Goal: Task Accomplishment & Management: Use online tool/utility

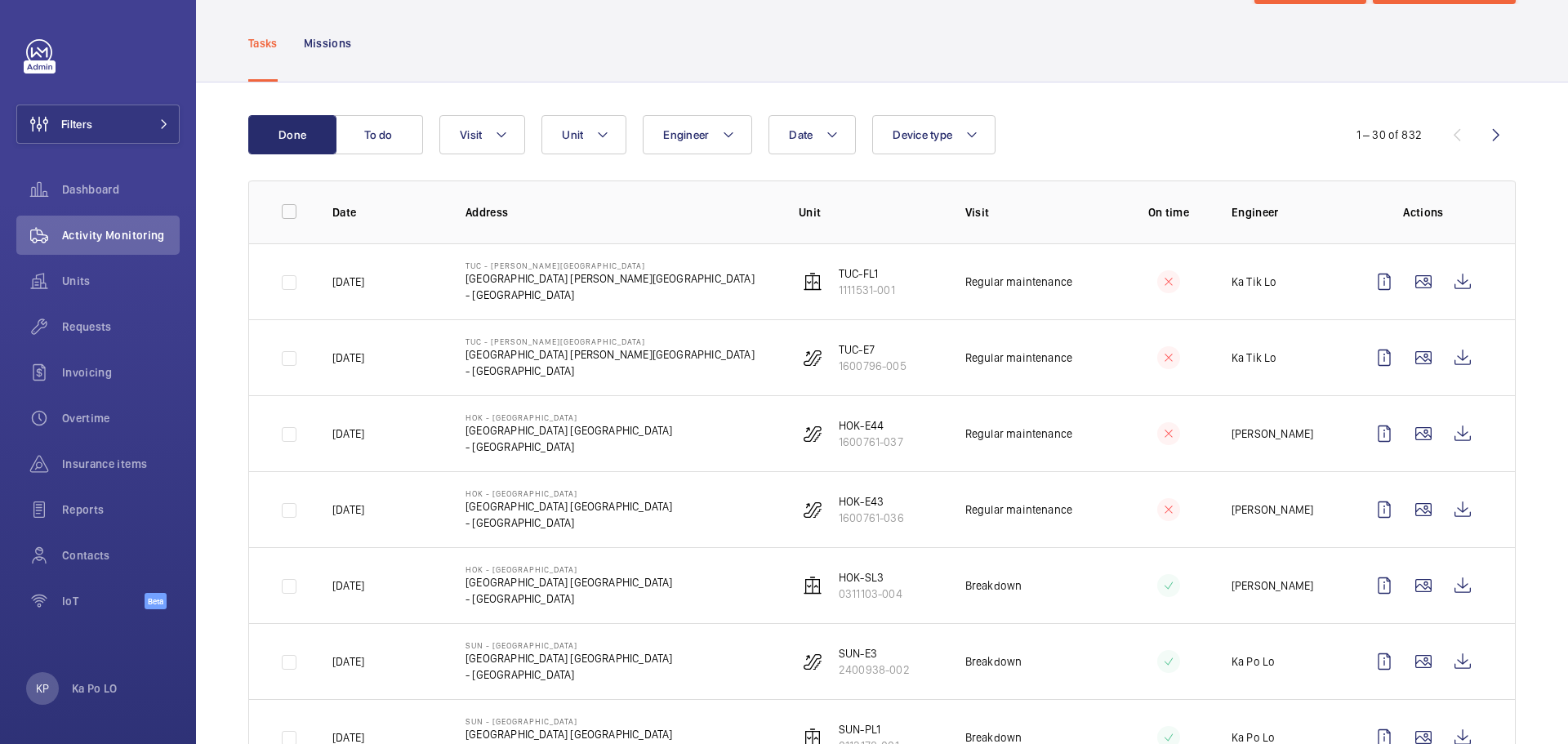
scroll to position [164, 0]
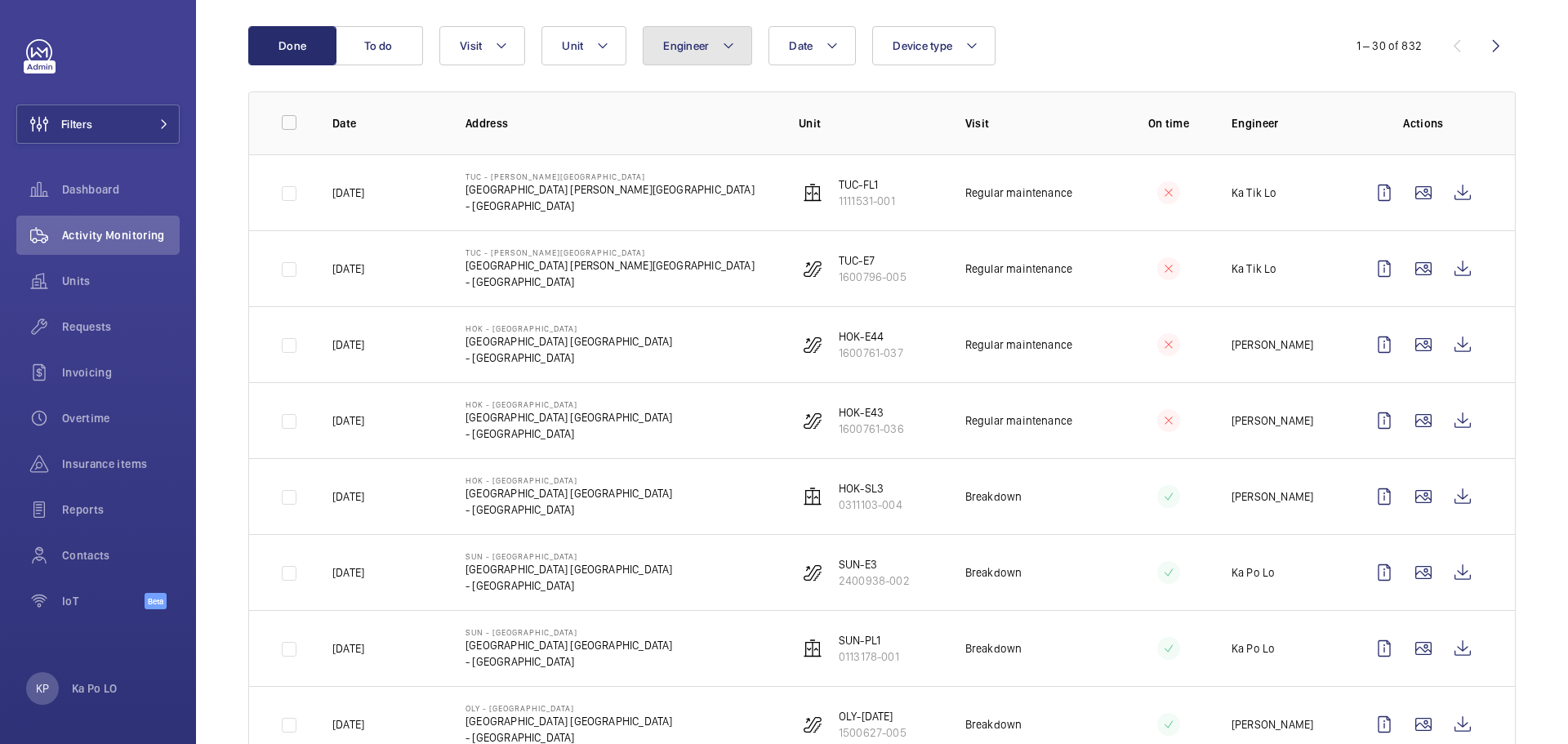
click at [682, 36] on button "Engineer" at bounding box center [697, 45] width 109 height 39
click at [684, 37] on button "Engineer" at bounding box center [697, 45] width 109 height 39
click at [601, 44] on mat-icon at bounding box center [603, 46] width 13 height 19
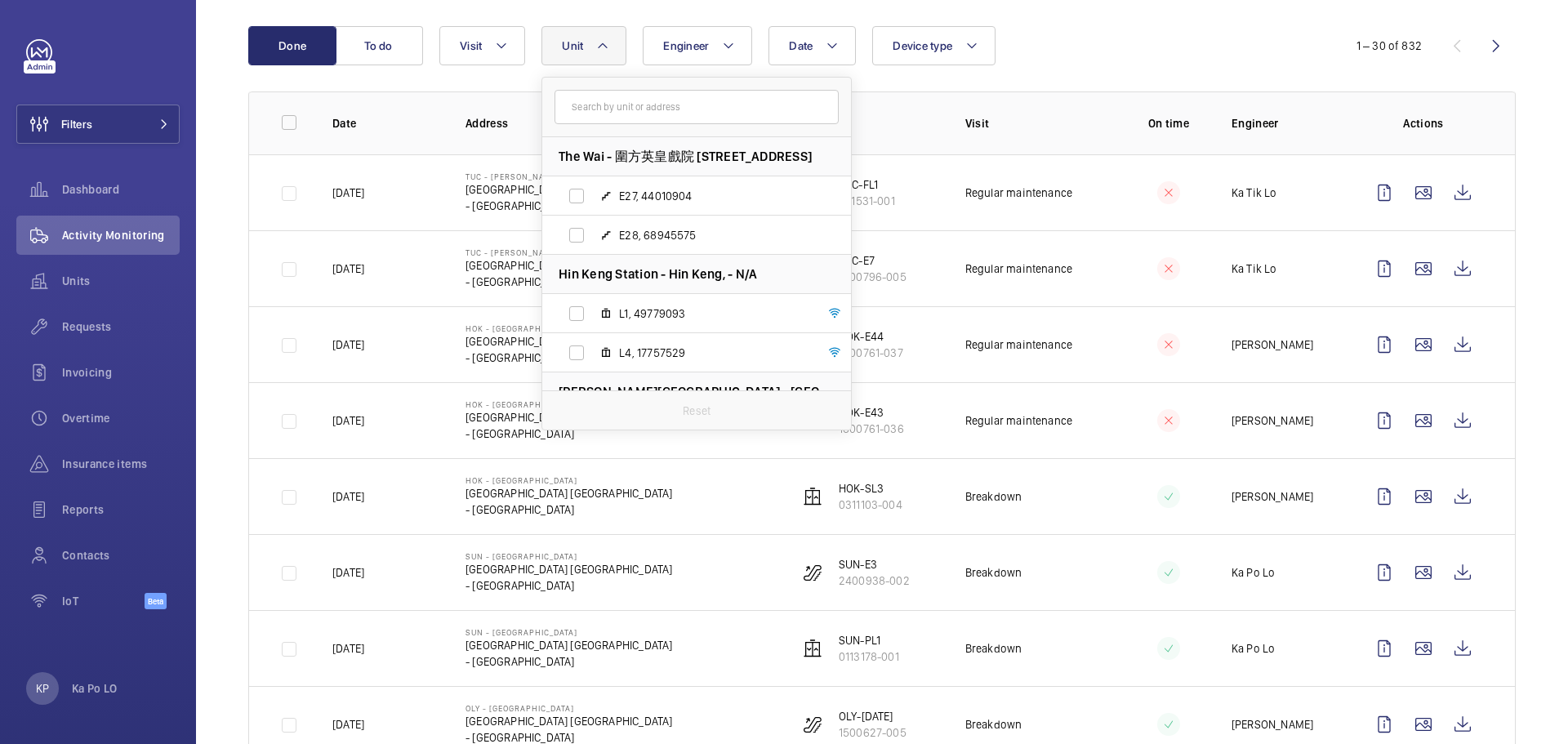
click at [603, 48] on mat-icon at bounding box center [603, 46] width 13 height 19
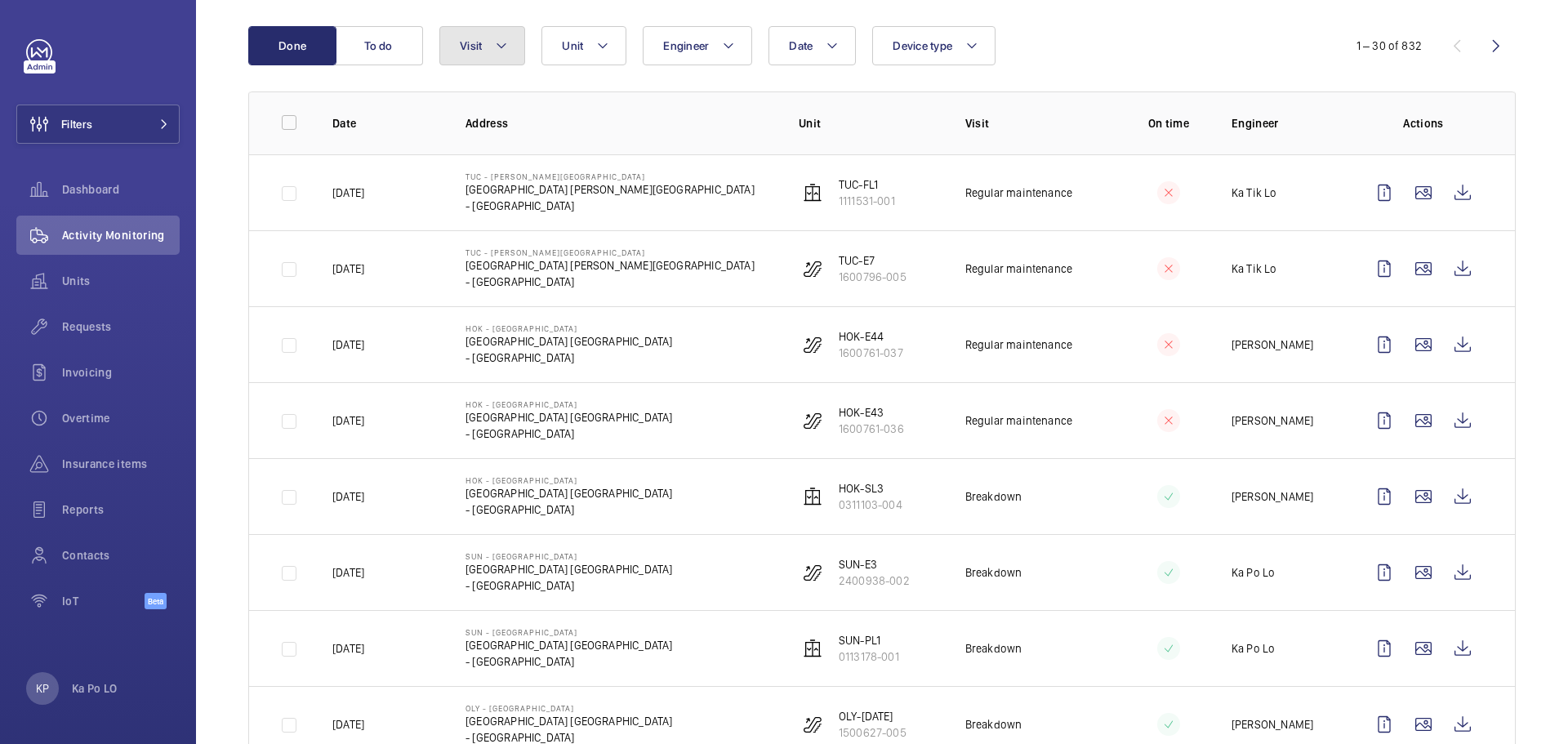
click at [503, 48] on mat-icon at bounding box center [502, 46] width 13 height 19
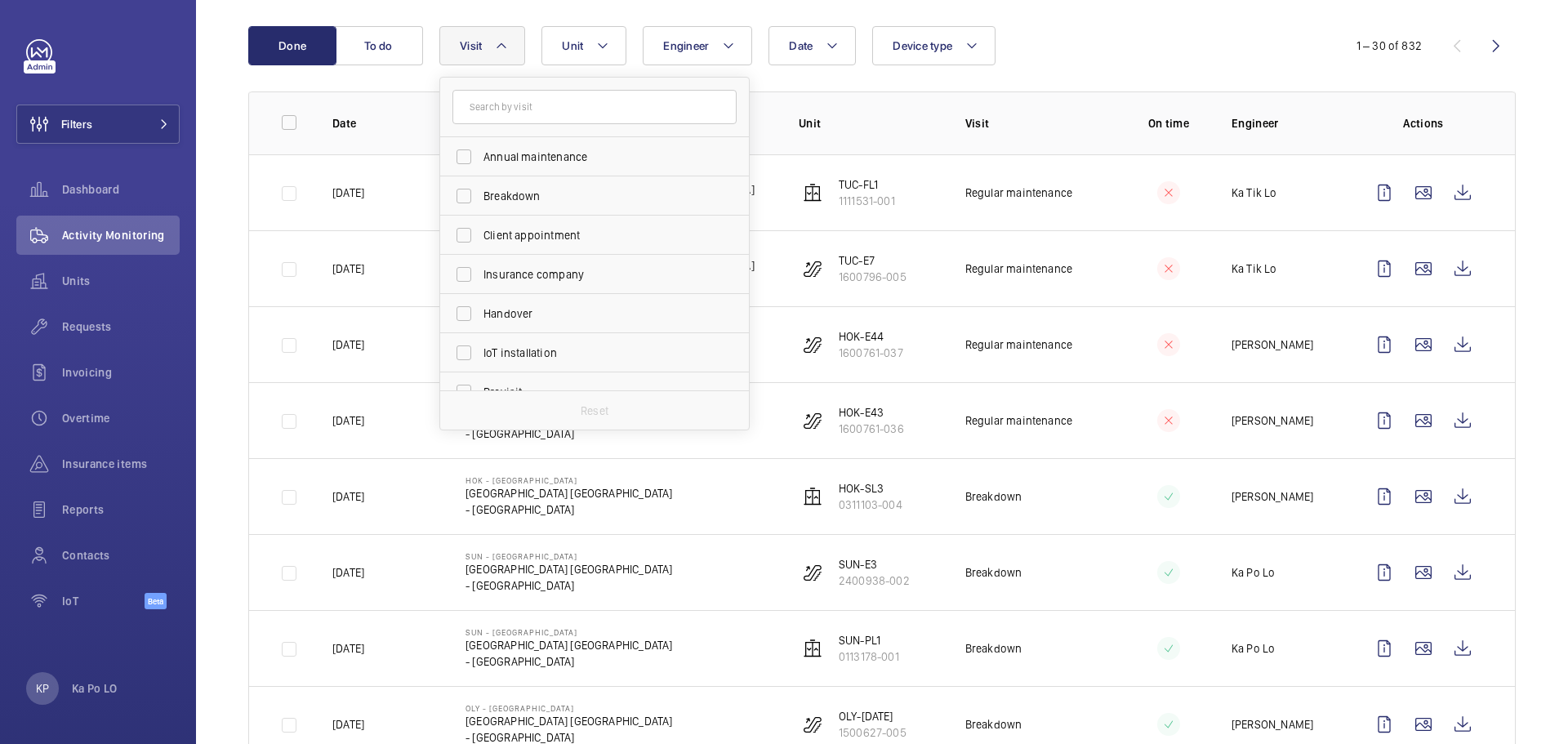
click at [491, 56] on button "Visit" at bounding box center [483, 45] width 86 height 39
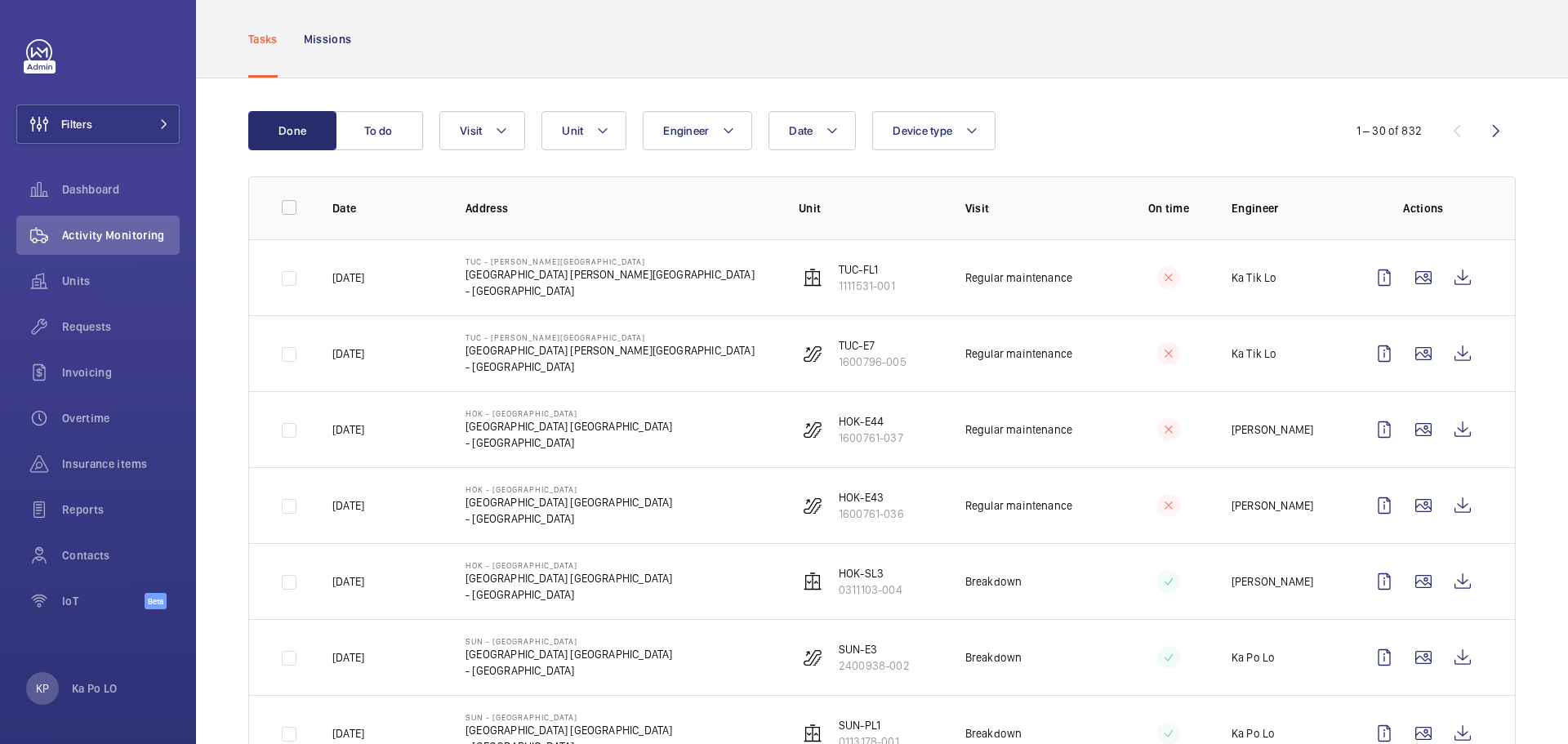
scroll to position [0, 0]
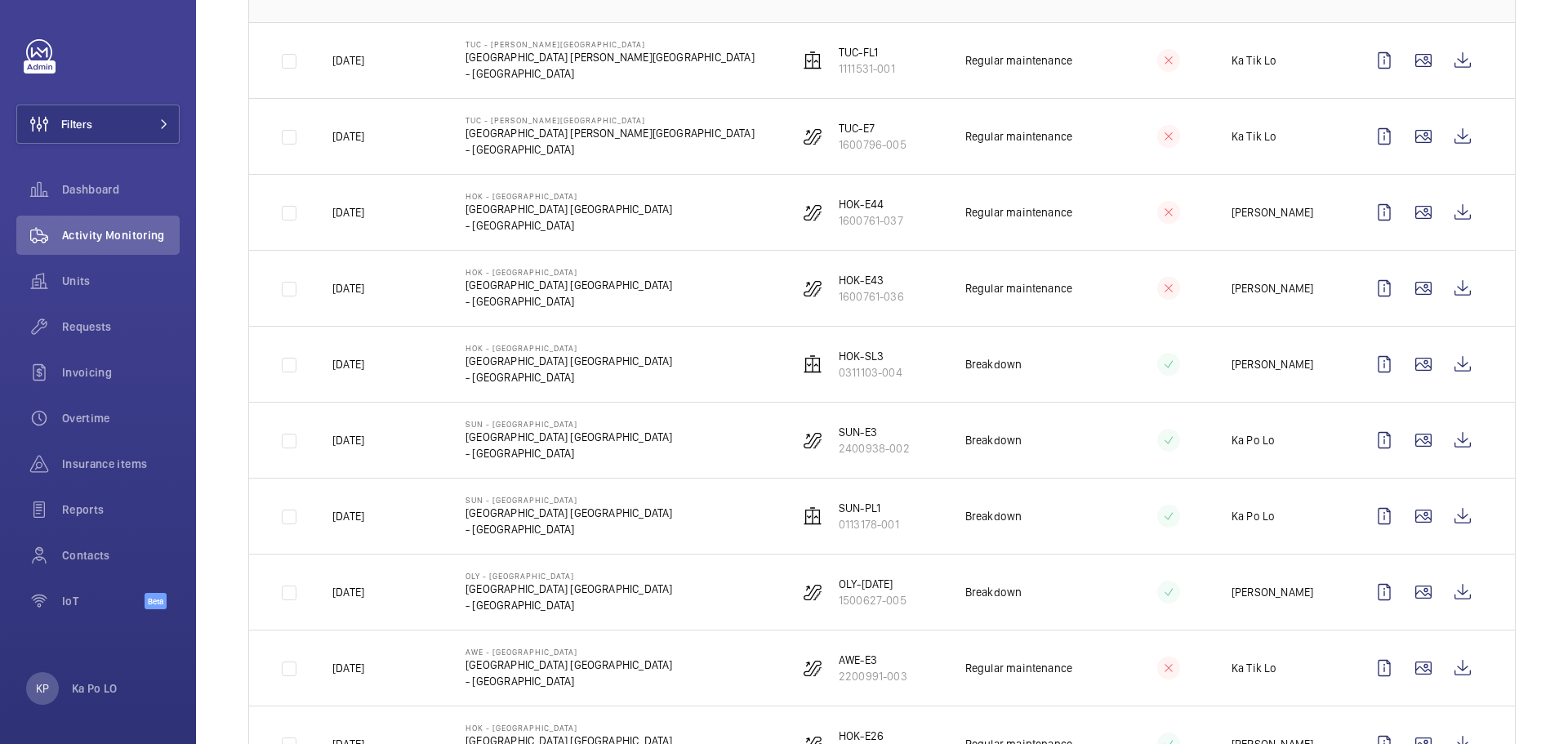
scroll to position [490, 0]
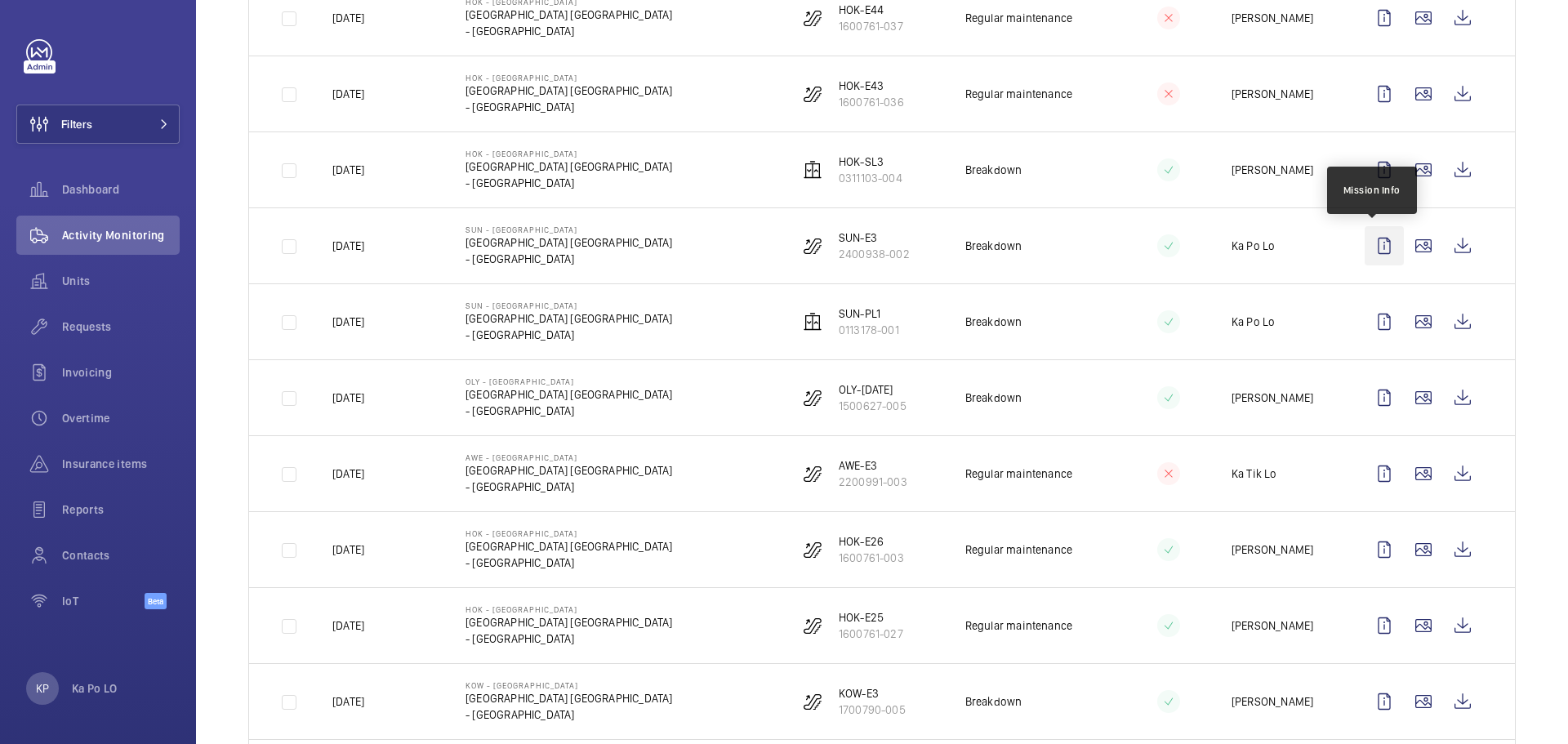
click at [1374, 243] on wm-front-icon-button at bounding box center [1384, 245] width 39 height 39
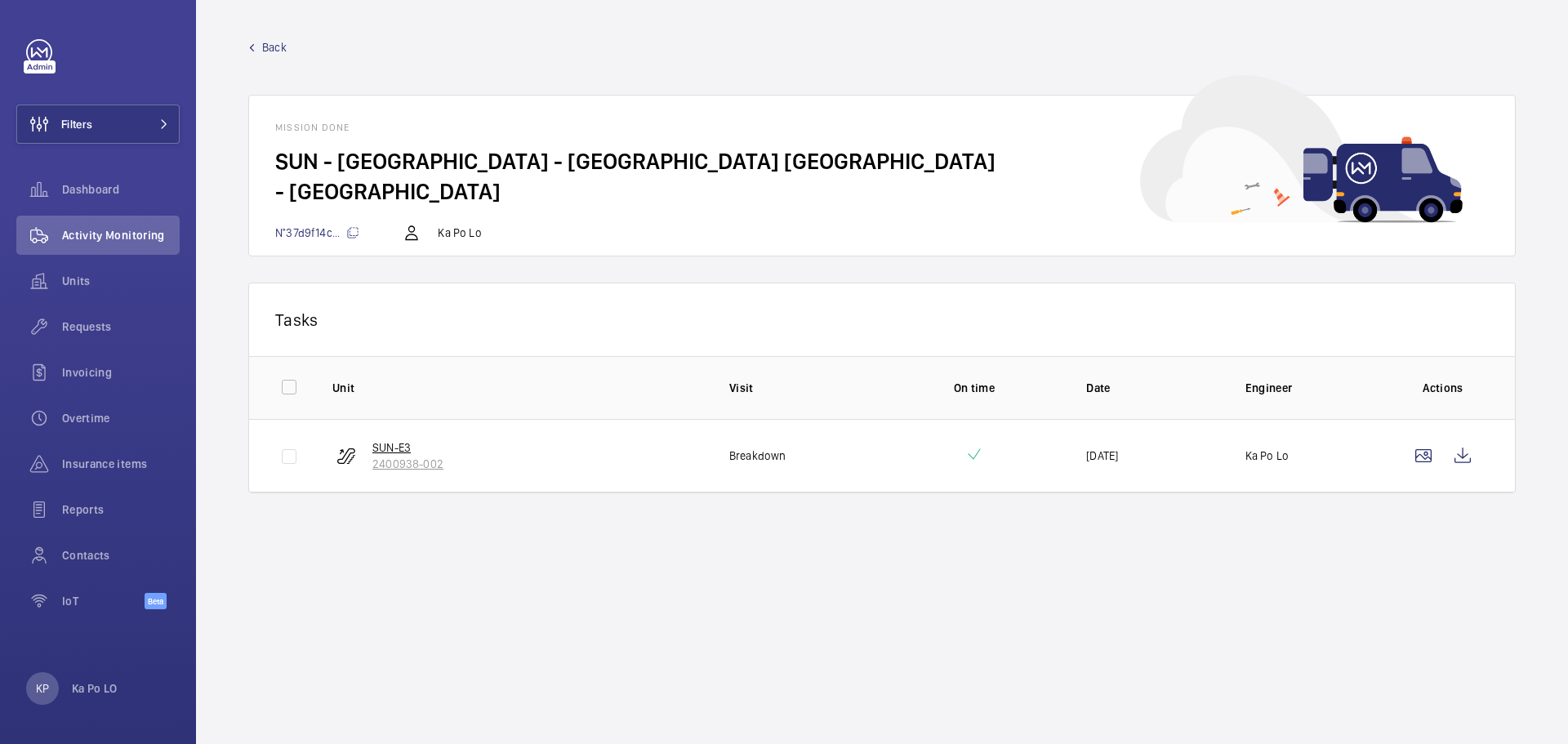
click at [421, 459] on p "2400938-002" at bounding box center [408, 463] width 71 height 16
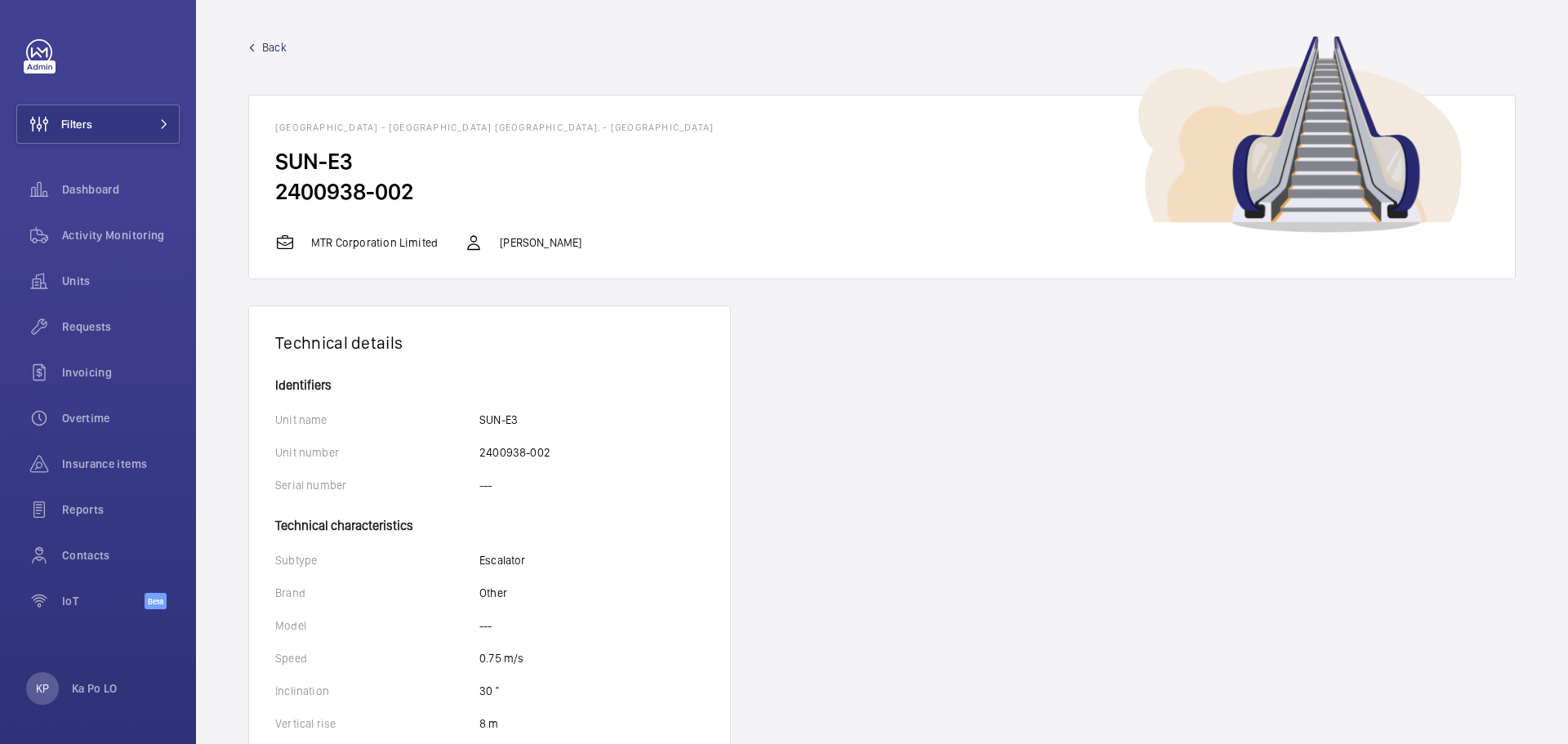
click at [268, 53] on span "Back" at bounding box center [275, 47] width 25 height 16
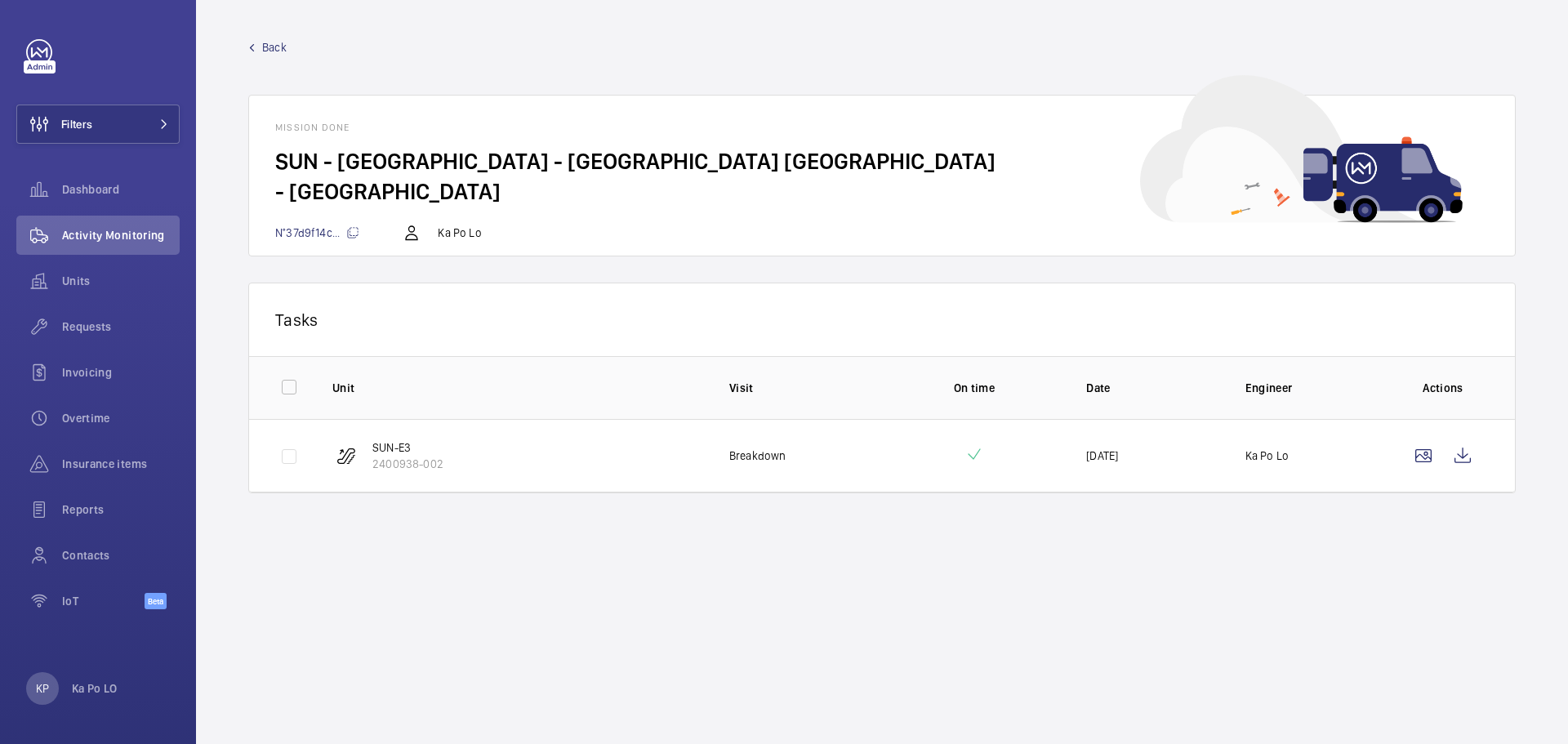
click at [259, 48] on link "Back" at bounding box center [881, 47] width 1267 height 16
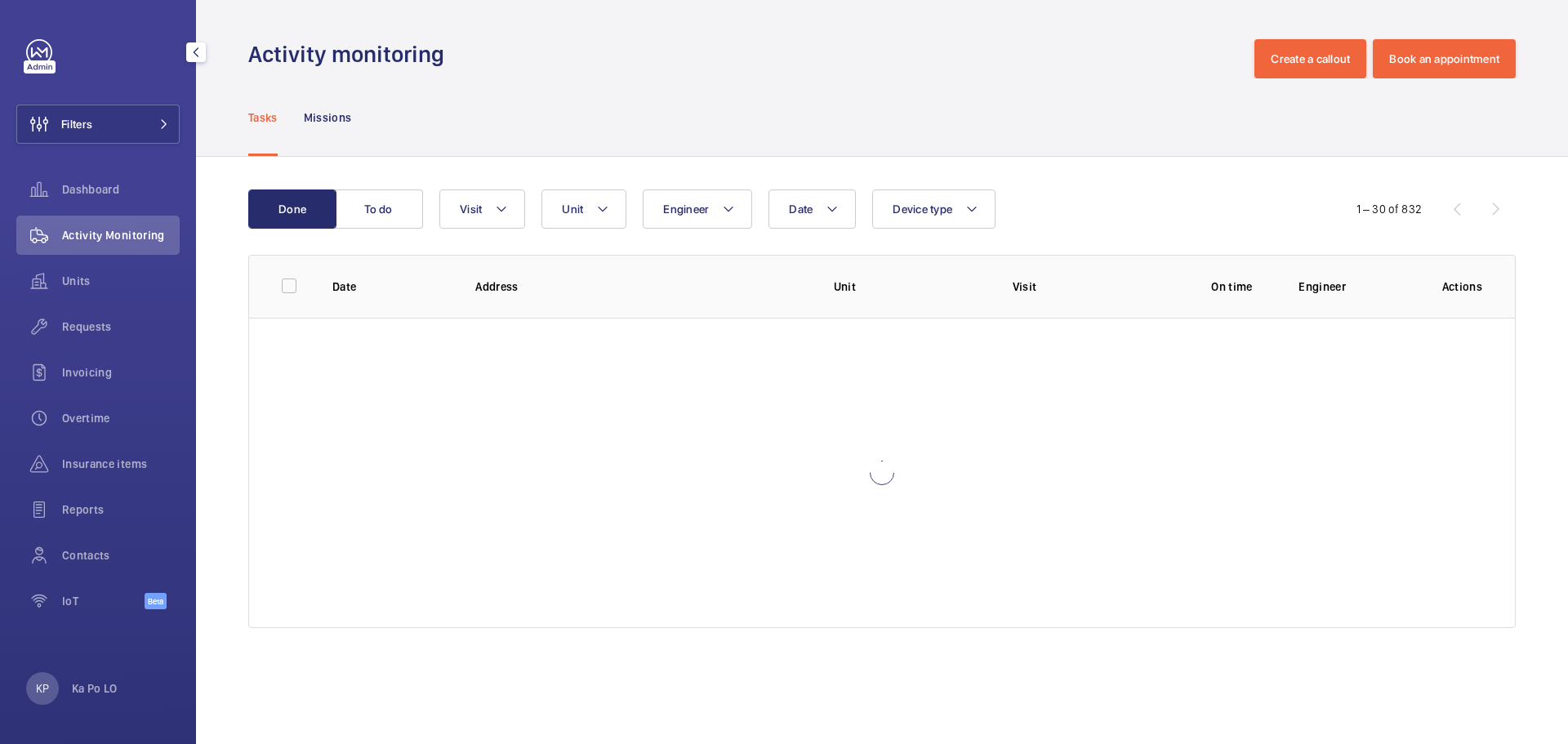
click at [142, 245] on div "Activity Monitoring" at bounding box center [98, 235] width 164 height 39
drag, startPoint x: 142, startPoint y: 241, endPoint x: 432, endPoint y: 121, distance: 313.8
click at [432, 121] on div "Tasks Missions" at bounding box center [881, 117] width 1267 height 78
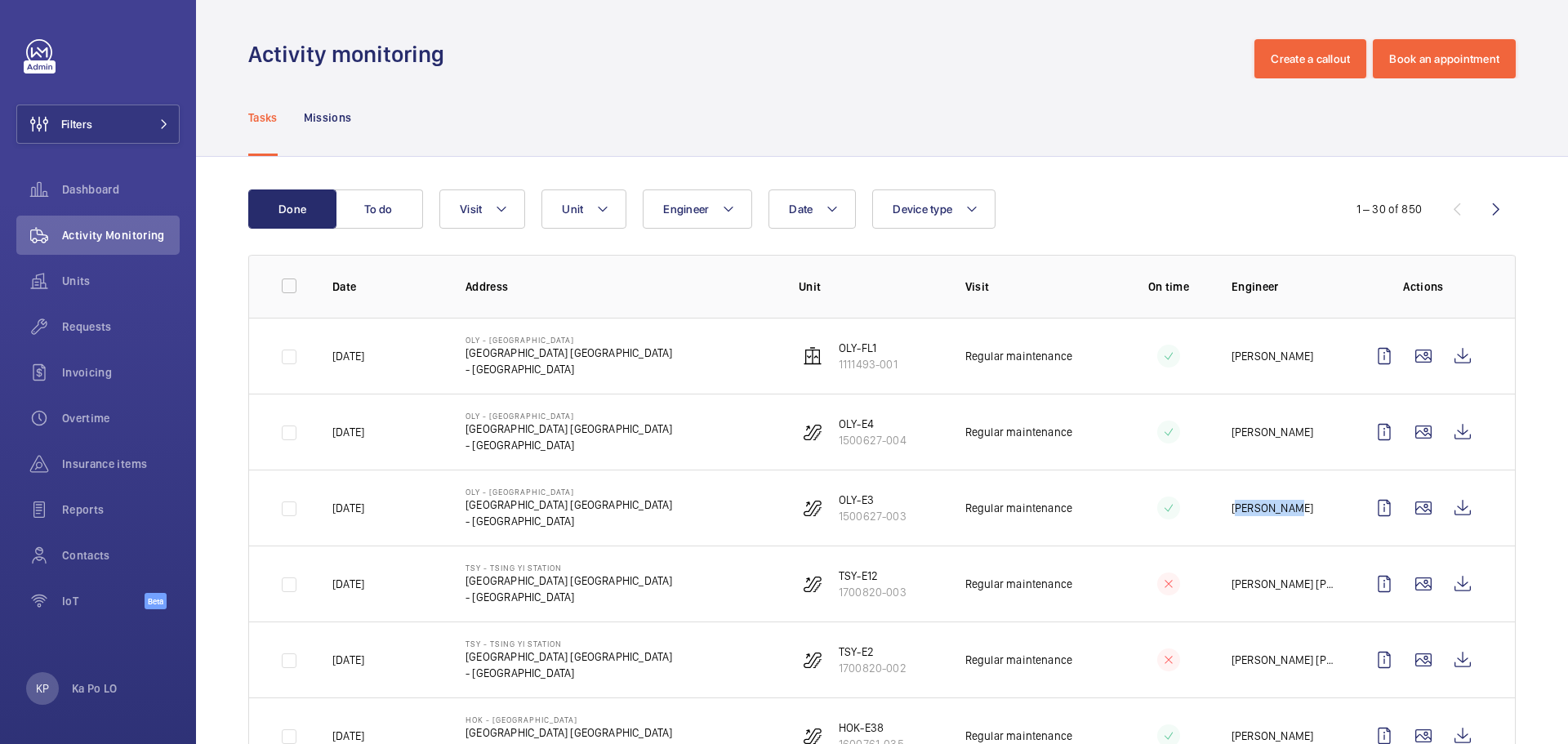
drag, startPoint x: 1223, startPoint y: 506, endPoint x: 1274, endPoint y: 507, distance: 51.0
click at [1274, 507] on td "[PERSON_NAME]" at bounding box center [1272, 507] width 133 height 76
click at [1274, 507] on p "[PERSON_NAME]" at bounding box center [1272, 507] width 81 height 16
click at [692, 222] on button "Engineer" at bounding box center [697, 209] width 109 height 39
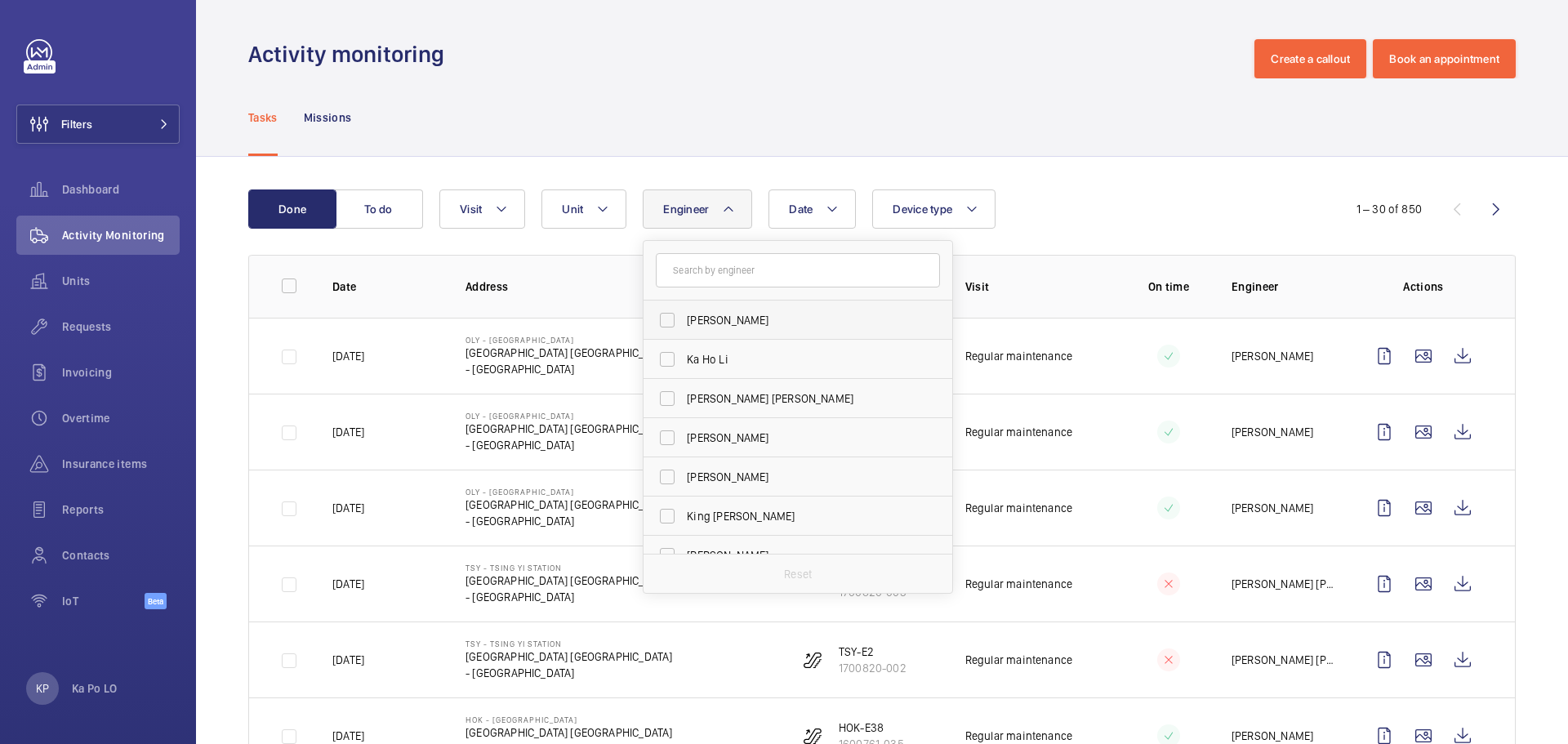
click at [739, 330] on label "[PERSON_NAME]" at bounding box center [785, 320] width 284 height 39
click at [684, 330] on input "[PERSON_NAME]" at bounding box center [668, 320] width 33 height 33
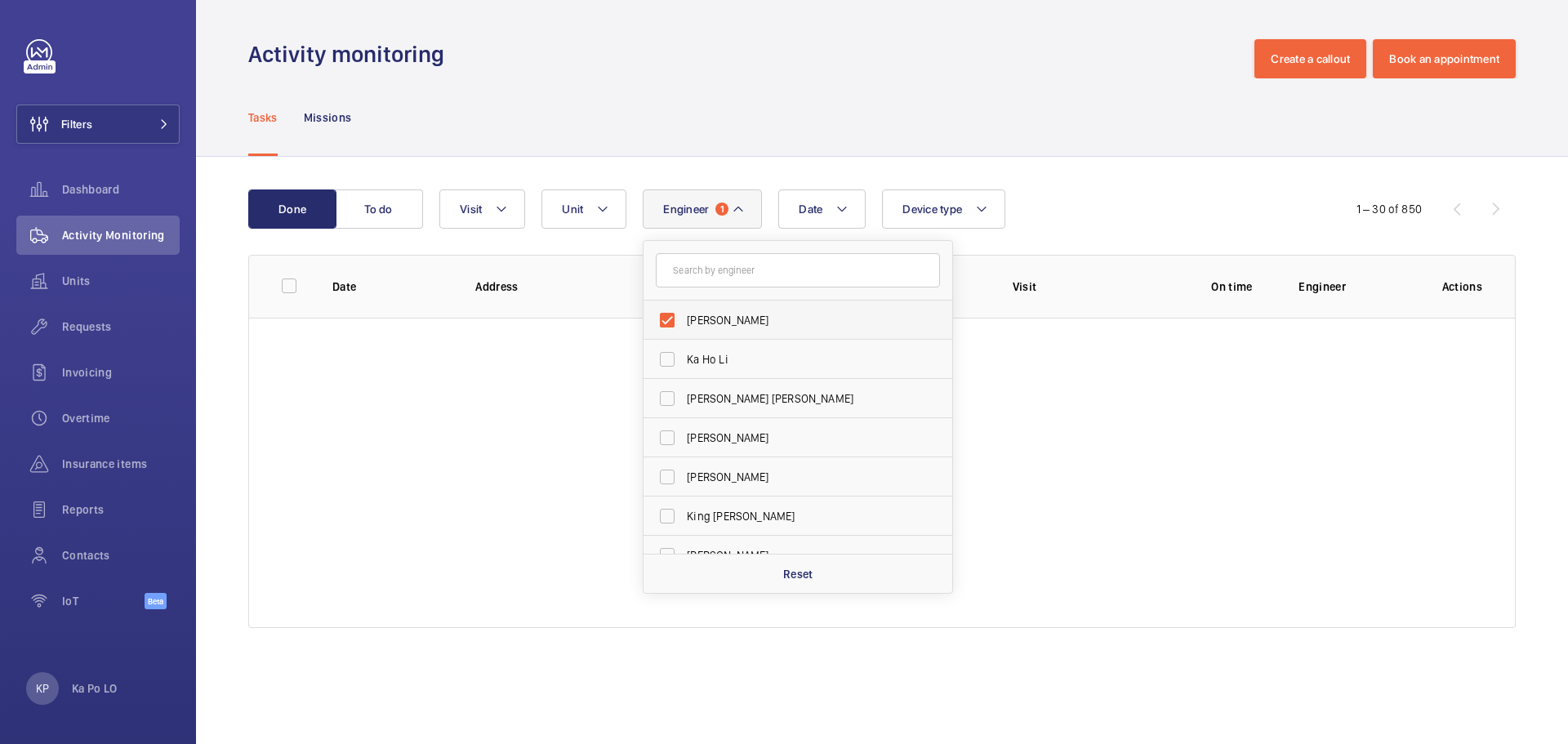
click at [739, 328] on label "[PERSON_NAME]" at bounding box center [785, 320] width 284 height 39
click at [684, 328] on input "[PERSON_NAME]" at bounding box center [668, 320] width 33 height 33
checkbox input "false"
click at [735, 354] on span "Ka Ho Li" at bounding box center [799, 359] width 225 height 16
click at [684, 354] on input "Ka Ho Li" at bounding box center [668, 359] width 33 height 33
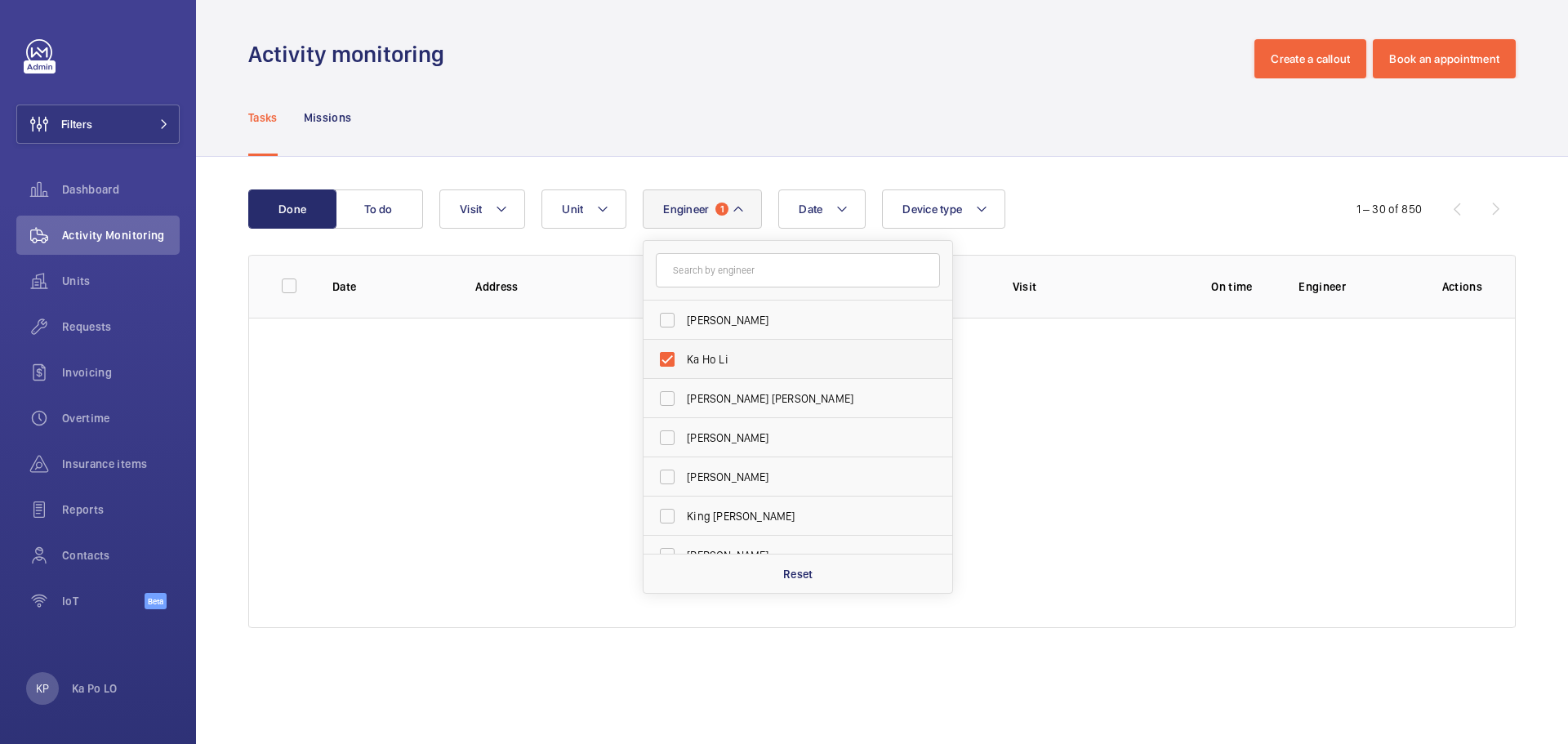
click at [735, 354] on span "Ka Ho Li" at bounding box center [799, 359] width 225 height 16
click at [684, 354] on input "Ka Ho Li" at bounding box center [668, 359] width 33 height 33
checkbox input "false"
click at [735, 391] on span "[PERSON_NAME] [PERSON_NAME]" at bounding box center [799, 398] width 225 height 16
click at [684, 391] on input "[PERSON_NAME] [PERSON_NAME]" at bounding box center [668, 398] width 33 height 33
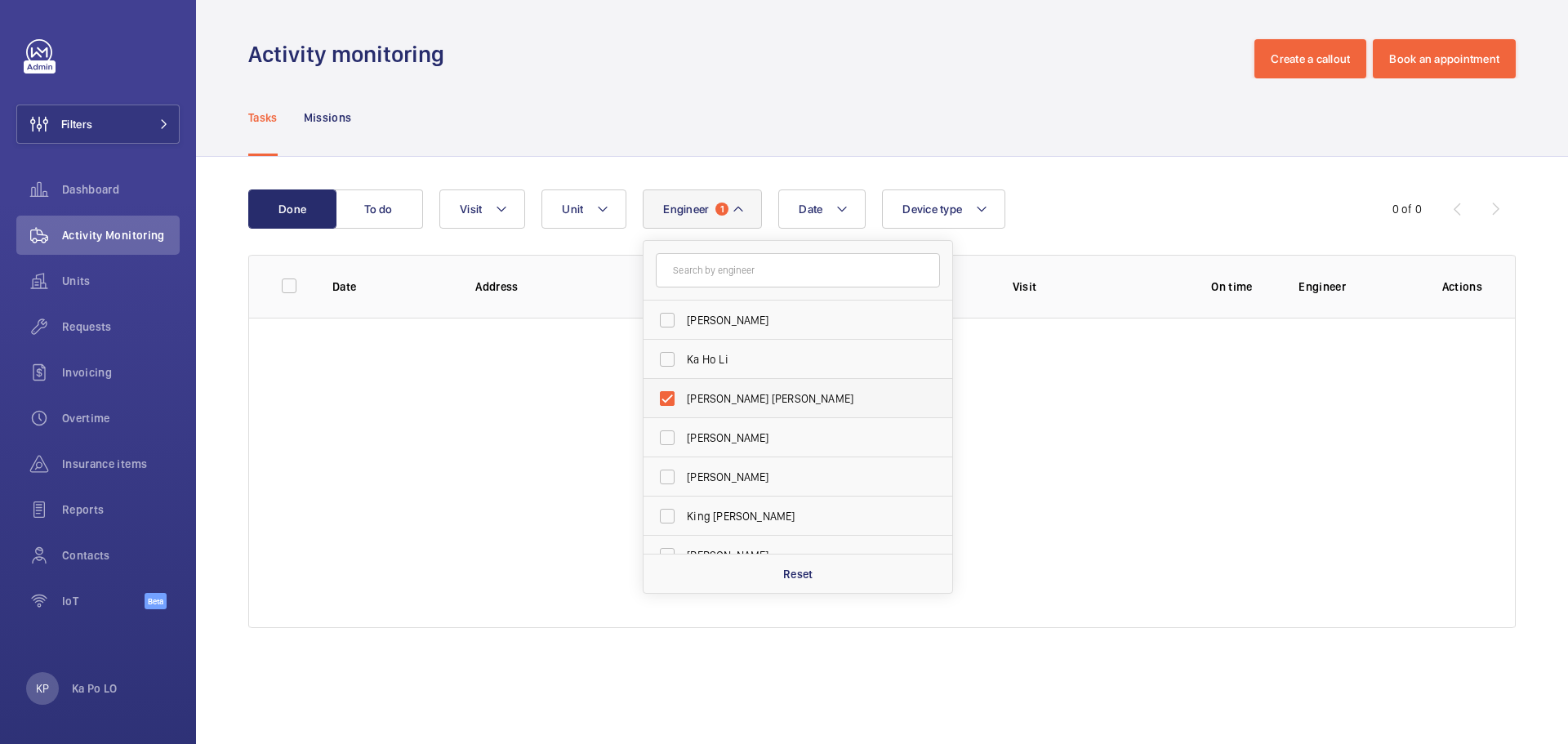
click at [735, 391] on span "[PERSON_NAME] [PERSON_NAME]" at bounding box center [799, 398] width 225 height 16
click at [684, 391] on input "[PERSON_NAME] [PERSON_NAME]" at bounding box center [668, 398] width 33 height 33
checkbox input "false"
click at [737, 436] on span "[PERSON_NAME]" at bounding box center [799, 438] width 225 height 16
click at [684, 436] on input "[PERSON_NAME]" at bounding box center [668, 438] width 33 height 33
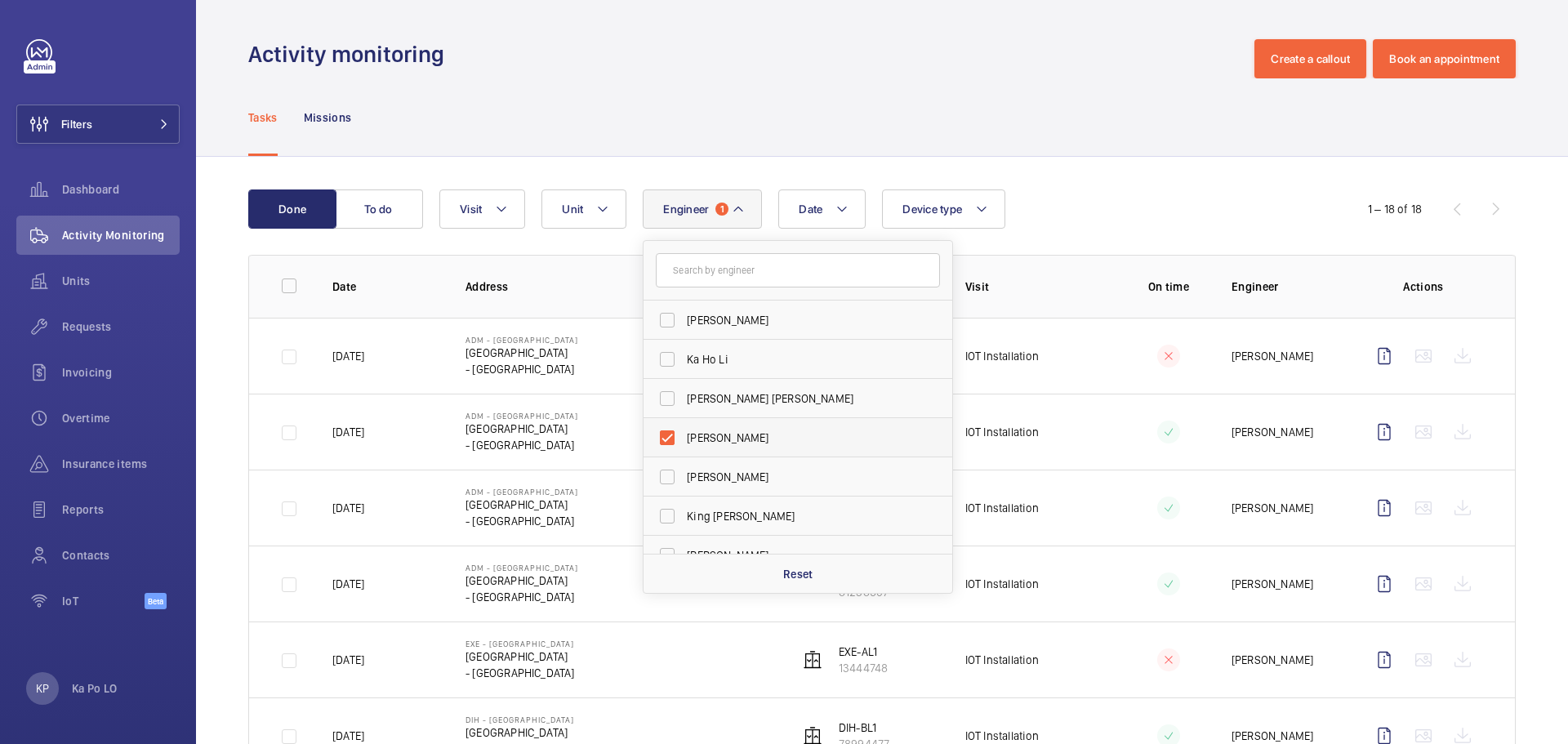
click at [737, 439] on span "[PERSON_NAME]" at bounding box center [799, 438] width 225 height 16
click at [684, 439] on input "[PERSON_NAME]" at bounding box center [668, 438] width 33 height 33
checkbox input "false"
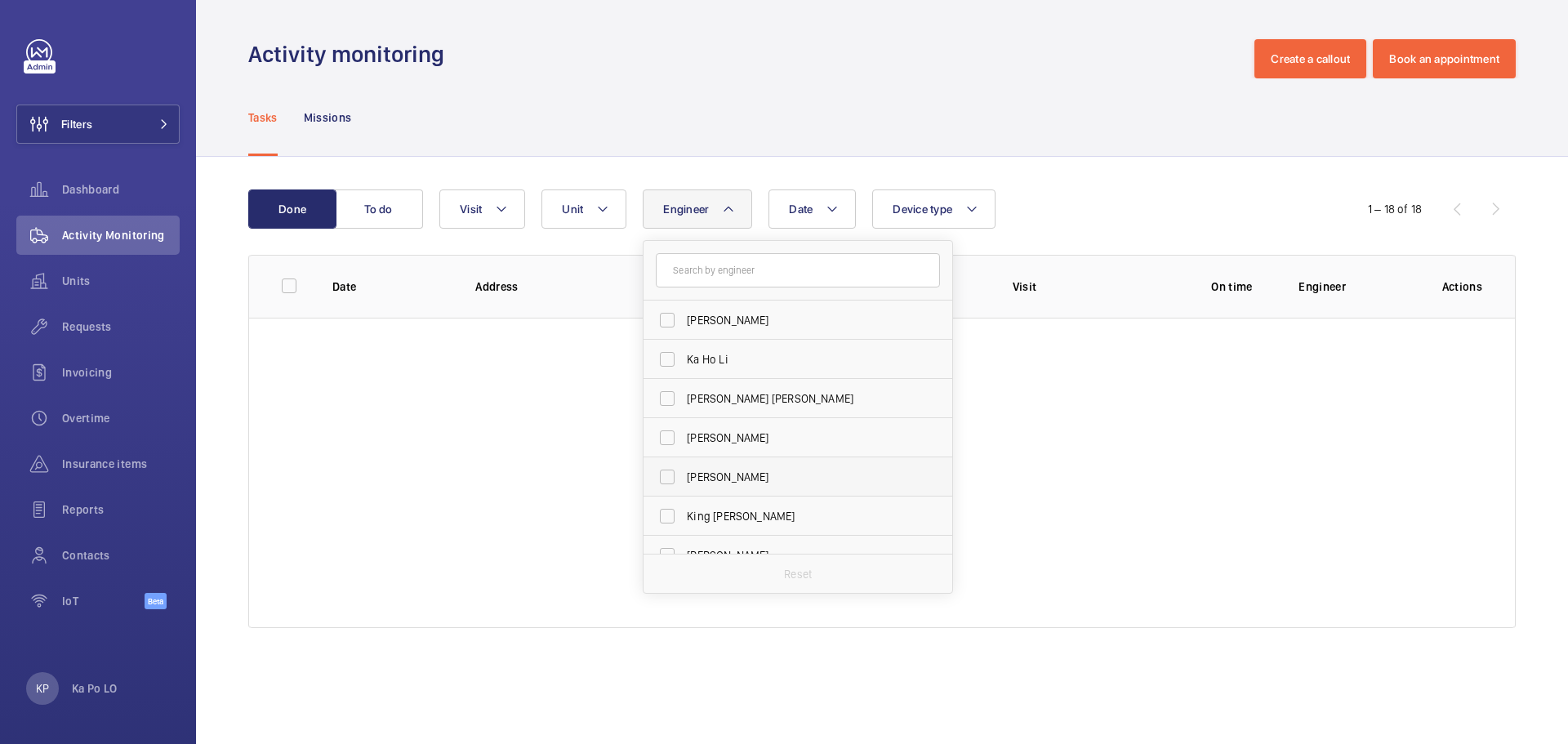
click at [736, 463] on label "[PERSON_NAME]" at bounding box center [785, 477] width 284 height 39
click at [684, 463] on input "[PERSON_NAME]" at bounding box center [668, 477] width 33 height 33
click at [742, 482] on span "[PERSON_NAME]" at bounding box center [799, 476] width 225 height 16
click at [684, 482] on input "[PERSON_NAME]" at bounding box center [668, 477] width 33 height 33
checkbox input "false"
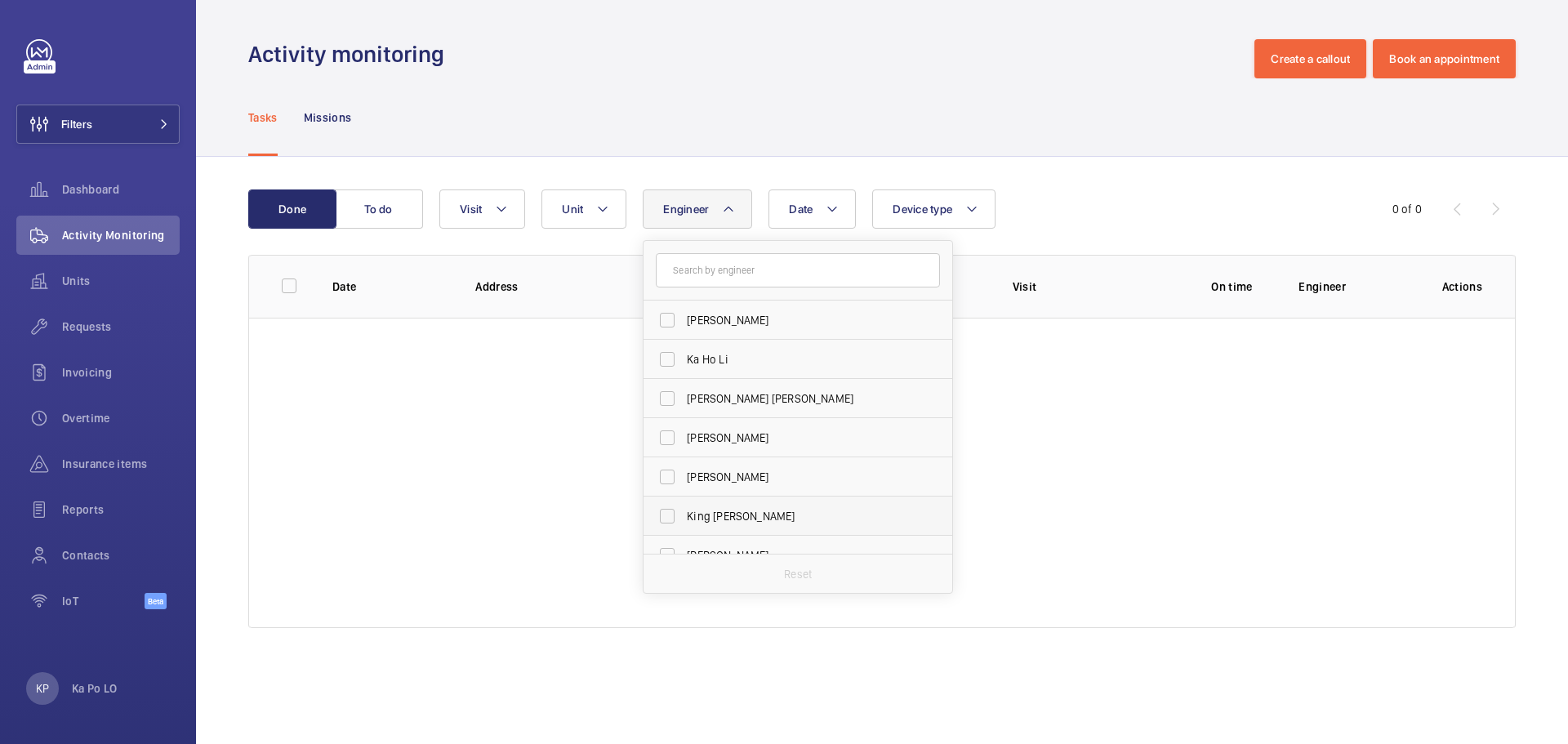
click at [741, 517] on span "King [PERSON_NAME]" at bounding box center [799, 515] width 225 height 16
click at [684, 517] on input "King [PERSON_NAME]" at bounding box center [668, 516] width 33 height 33
click at [754, 360] on span "King [PERSON_NAME]" at bounding box center [799, 352] width 225 height 16
click at [684, 360] on input "King [PERSON_NAME]" at bounding box center [668, 352] width 33 height 33
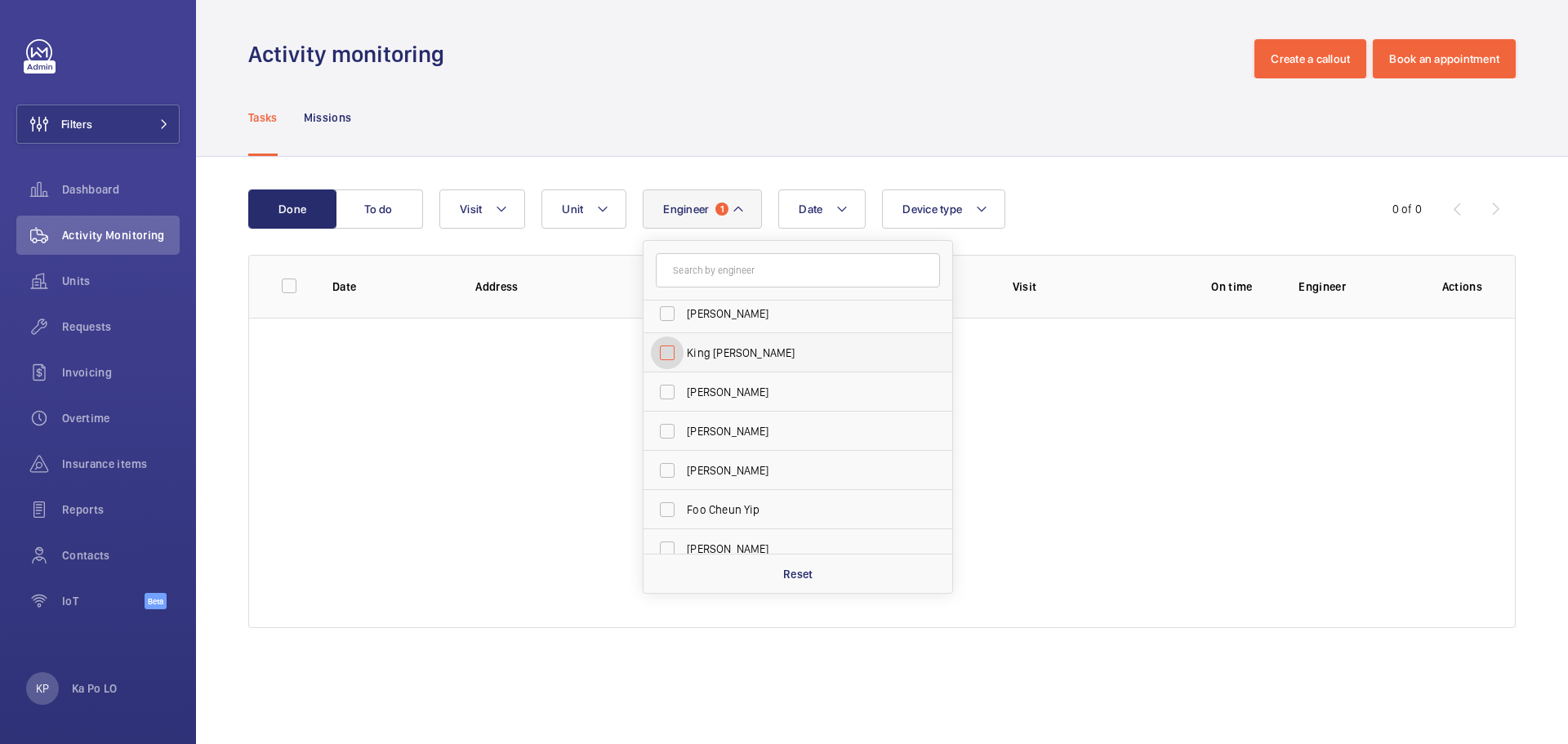
checkbox input "false"
click at [753, 380] on label "[PERSON_NAME]" at bounding box center [785, 392] width 284 height 39
click at [684, 380] on input "[PERSON_NAME]" at bounding box center [668, 392] width 33 height 33
click at [752, 382] on label "[PERSON_NAME]" at bounding box center [785, 392] width 284 height 39
click at [684, 382] on input "[PERSON_NAME]" at bounding box center [668, 392] width 33 height 33
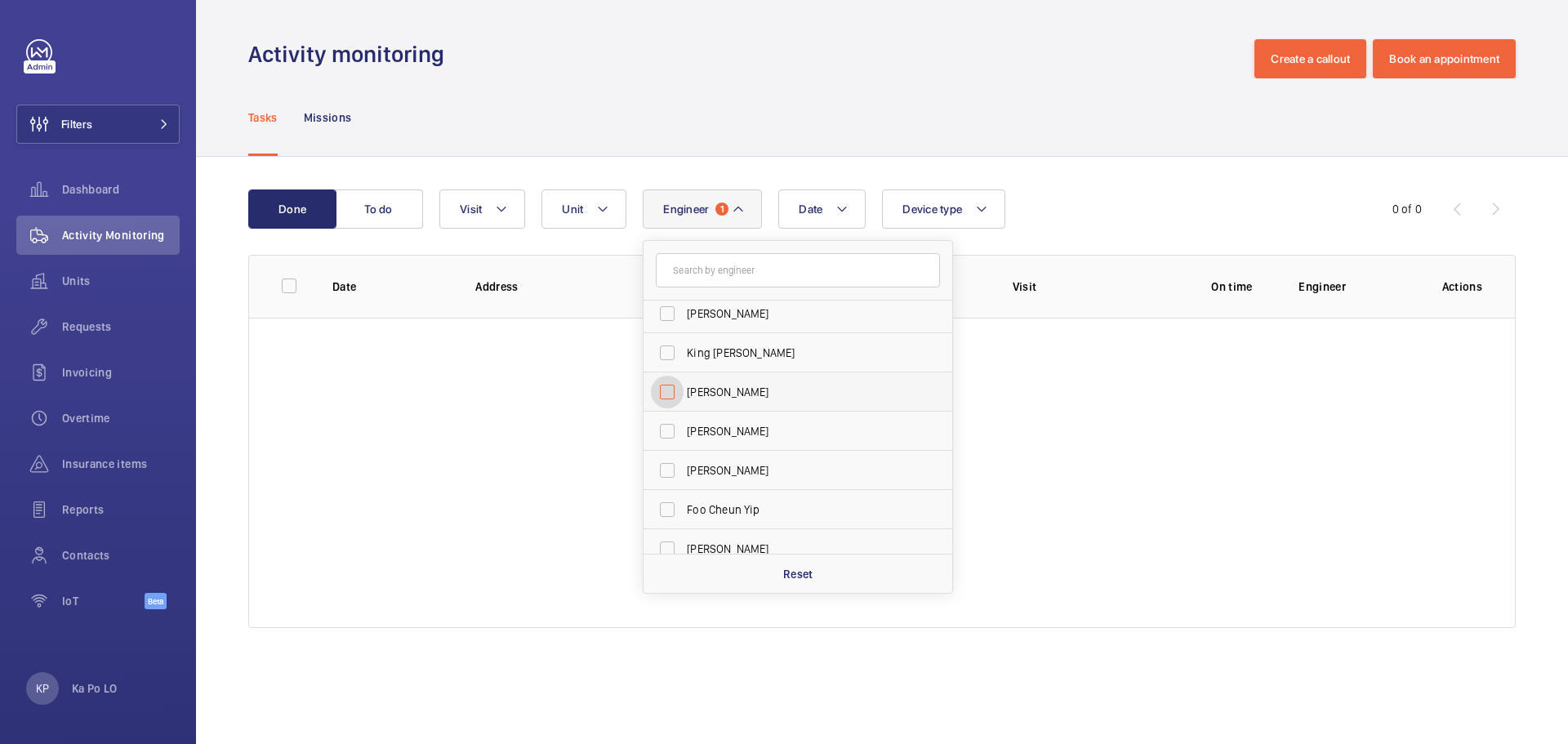
checkbox input "false"
click at [749, 422] on label "[PERSON_NAME]" at bounding box center [785, 431] width 284 height 39
click at [684, 422] on input "[PERSON_NAME]" at bounding box center [668, 431] width 33 height 33
click at [748, 430] on span "[PERSON_NAME]" at bounding box center [799, 431] width 225 height 16
click at [684, 430] on input "[PERSON_NAME]" at bounding box center [668, 431] width 33 height 33
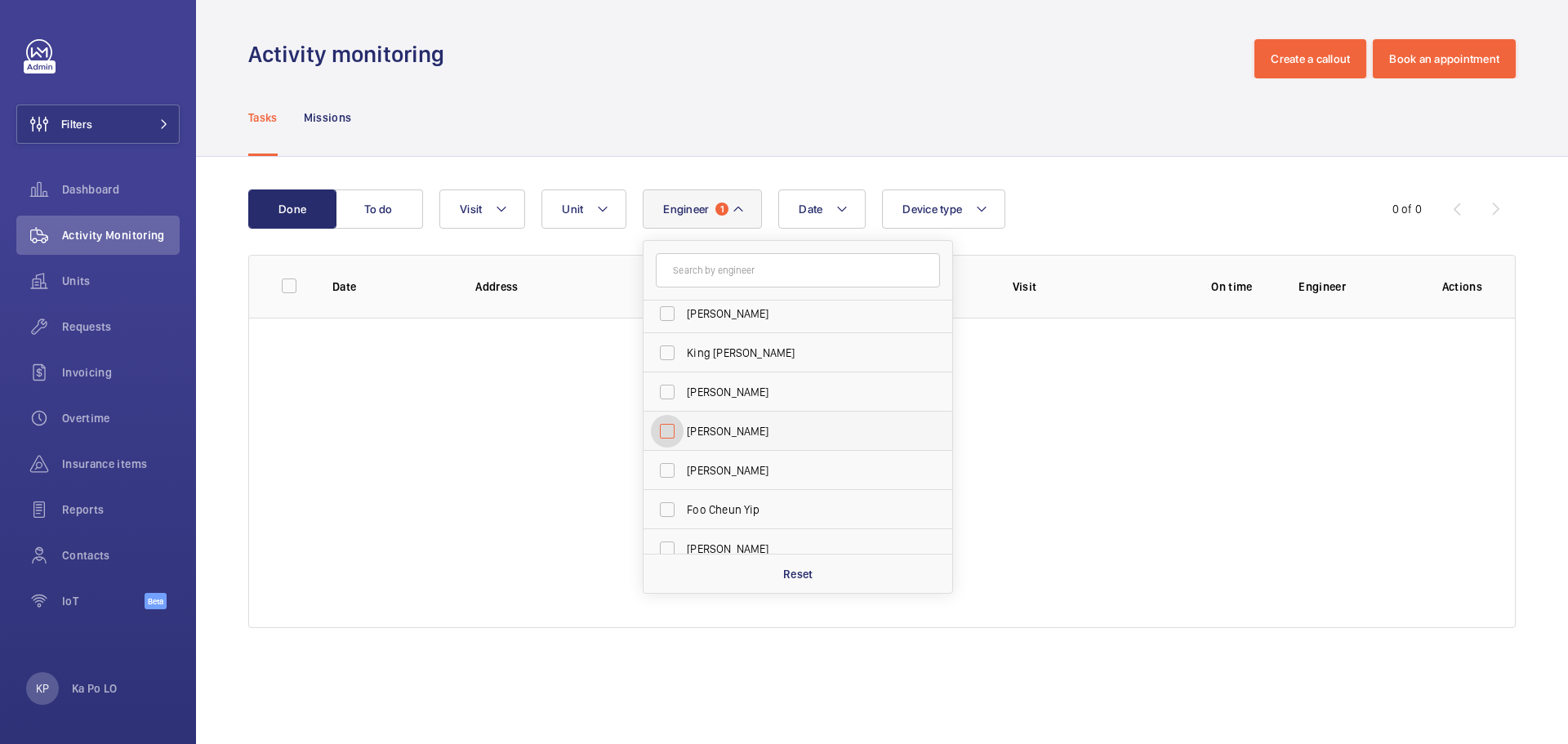
checkbox input "false"
click at [746, 464] on span "[PERSON_NAME]" at bounding box center [799, 470] width 225 height 16
click at [684, 464] on input "[PERSON_NAME]" at bounding box center [668, 470] width 33 height 33
click at [746, 464] on span "[PERSON_NAME]" at bounding box center [799, 470] width 225 height 16
click at [684, 464] on input "[PERSON_NAME]" at bounding box center [668, 470] width 33 height 33
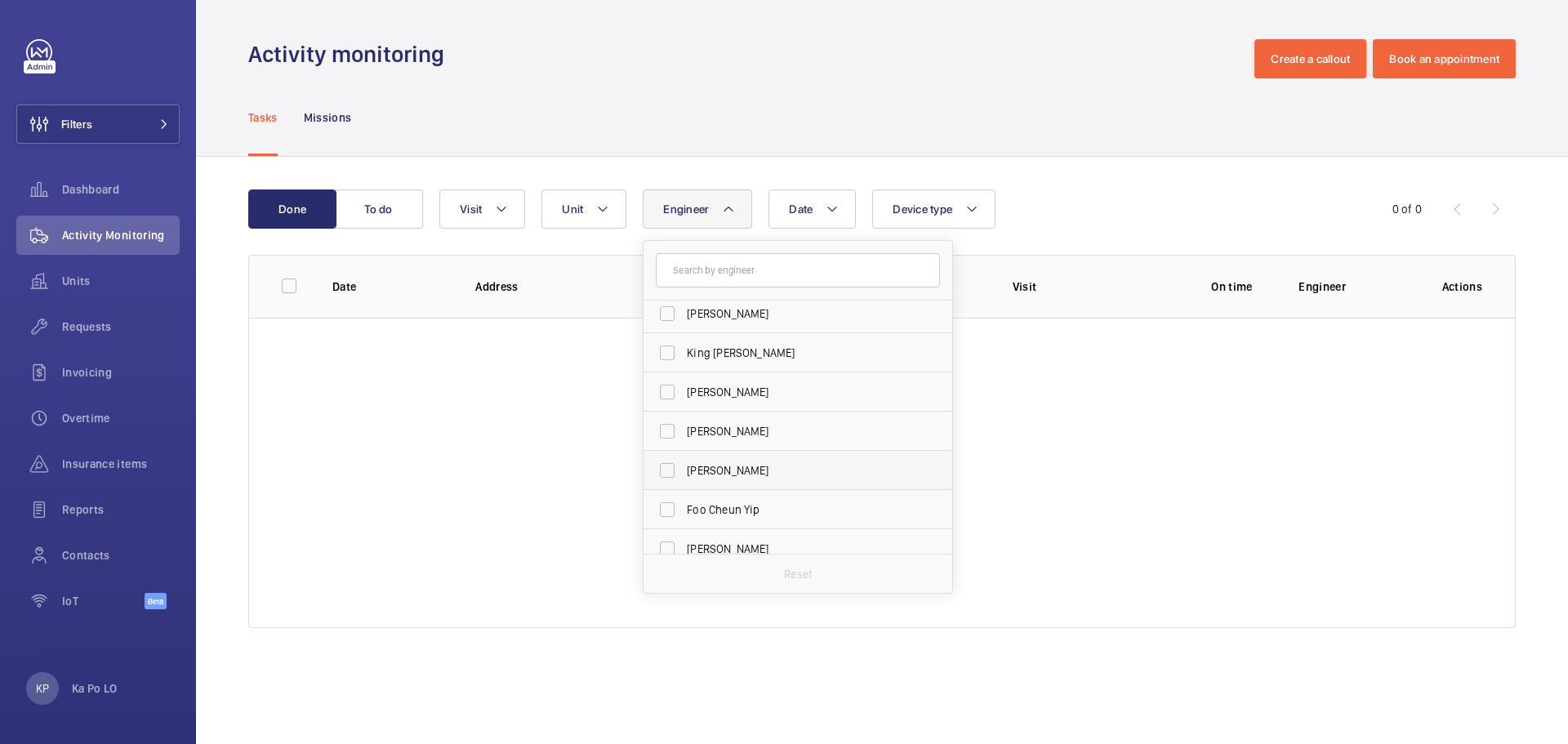
click at [741, 476] on span "[PERSON_NAME]" at bounding box center [799, 470] width 225 height 16
click at [684, 476] on input "[PERSON_NAME]" at bounding box center [668, 470] width 33 height 33
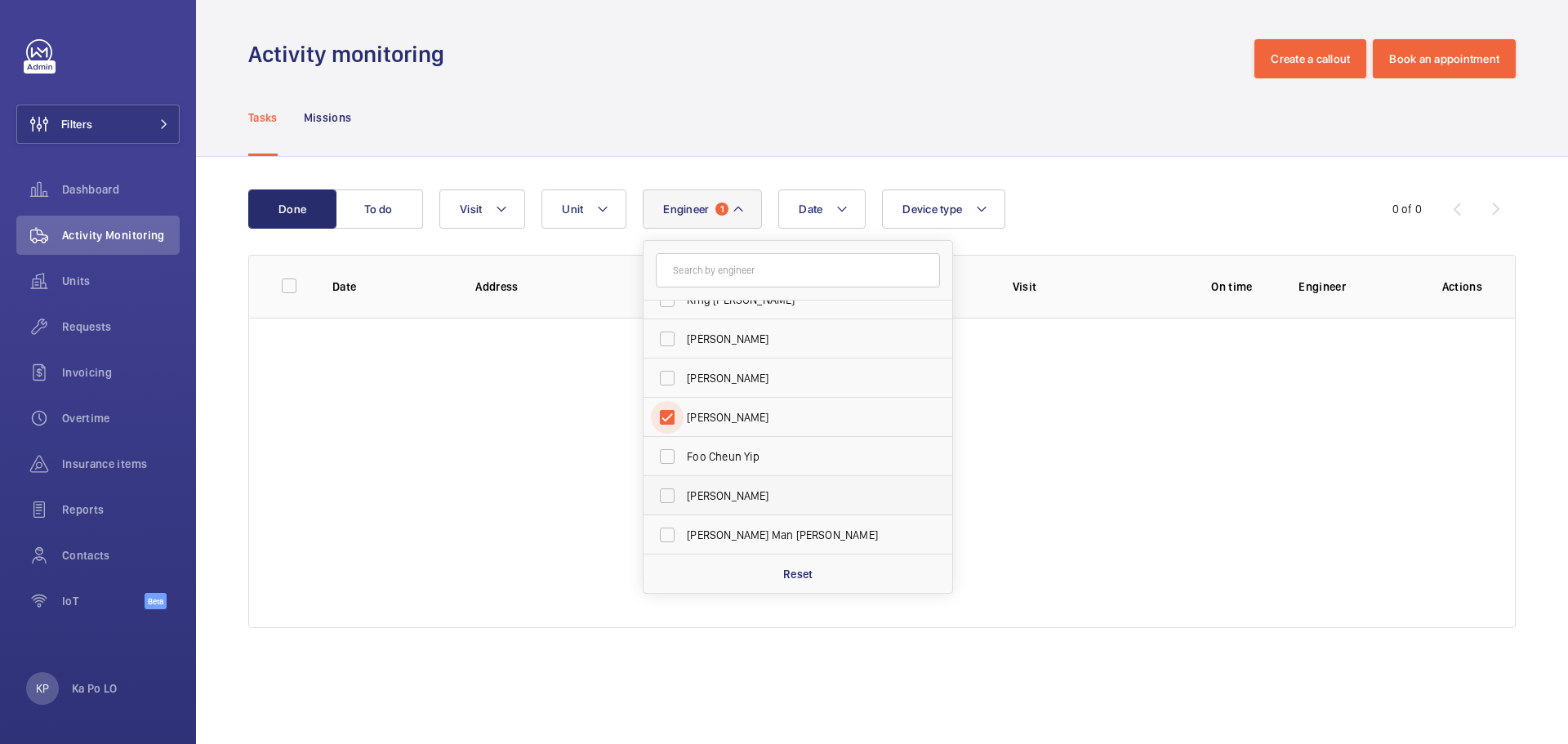
scroll to position [245, 0]
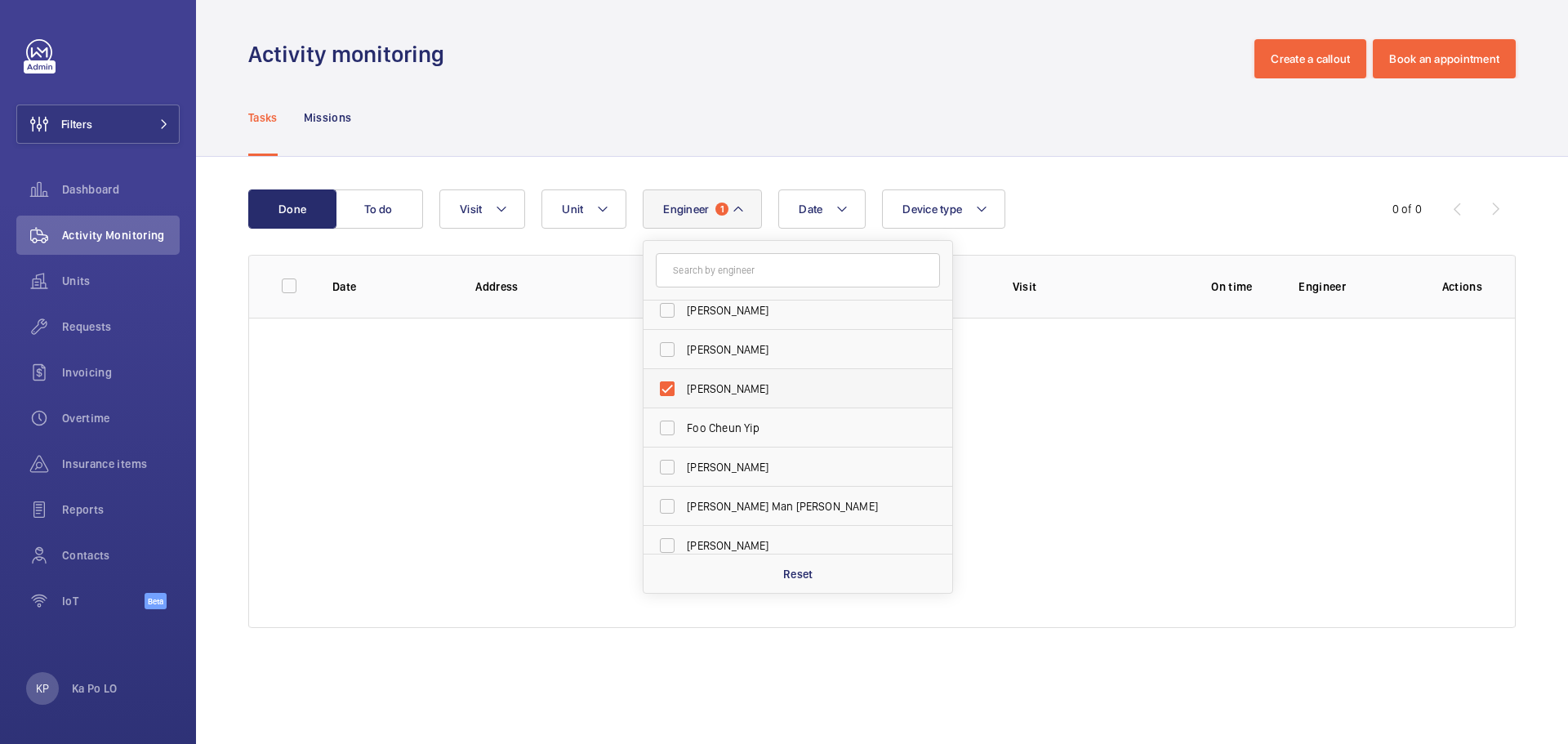
click at [742, 392] on span "[PERSON_NAME]" at bounding box center [799, 388] width 225 height 16
click at [684, 392] on input "[PERSON_NAME]" at bounding box center [668, 389] width 33 height 33
checkbox input "false"
click at [741, 425] on span "Foo Cheun Yip" at bounding box center [799, 427] width 225 height 16
click at [684, 425] on input "Foo Cheun Yip" at bounding box center [668, 428] width 33 height 33
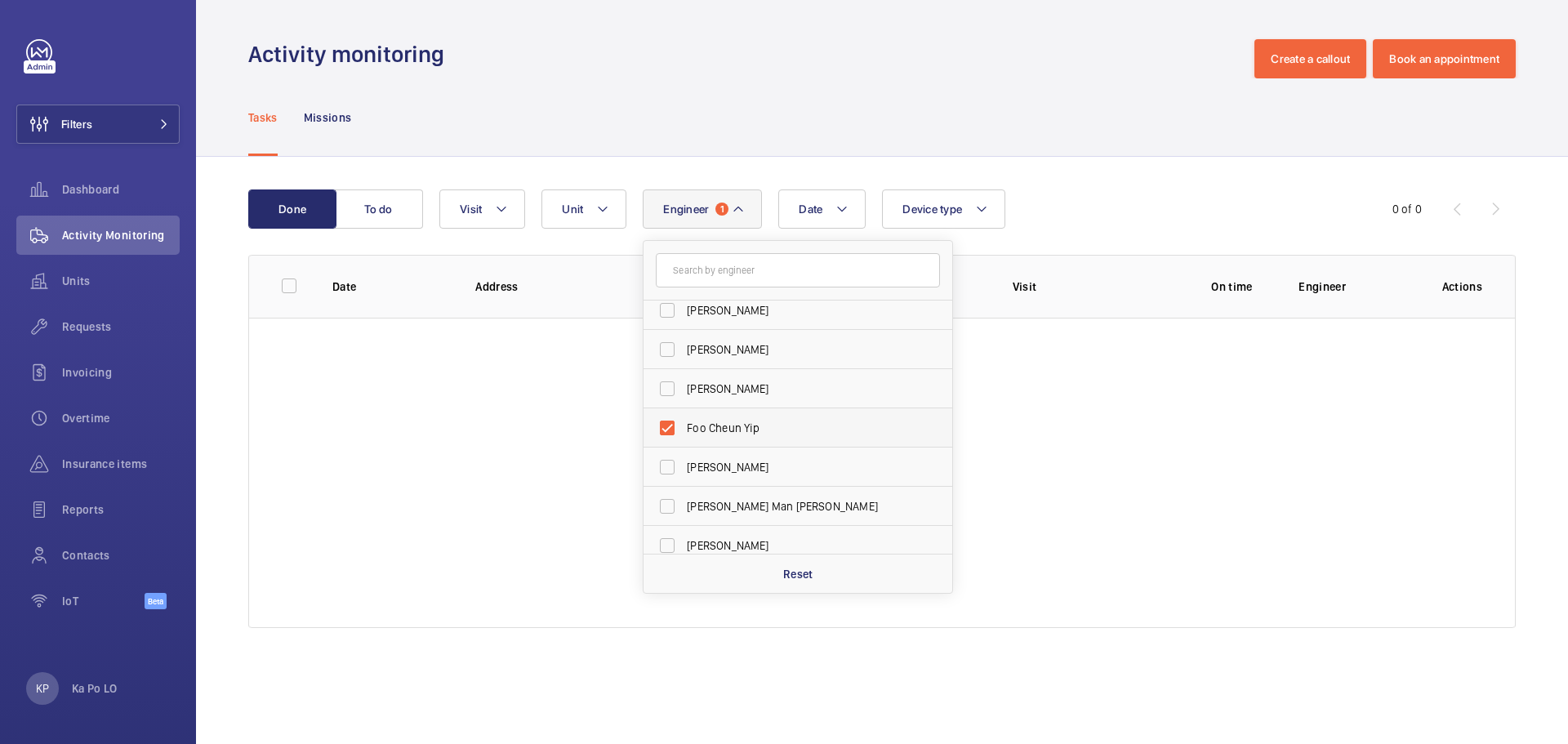
click at [740, 432] on span "Foo Cheun Yip" at bounding box center [799, 427] width 225 height 16
click at [684, 432] on input "Foo Cheun Yip" at bounding box center [668, 428] width 33 height 33
checkbox input "false"
click at [740, 462] on span "[PERSON_NAME]" at bounding box center [799, 466] width 225 height 16
click at [684, 462] on input "[PERSON_NAME]" at bounding box center [668, 467] width 33 height 33
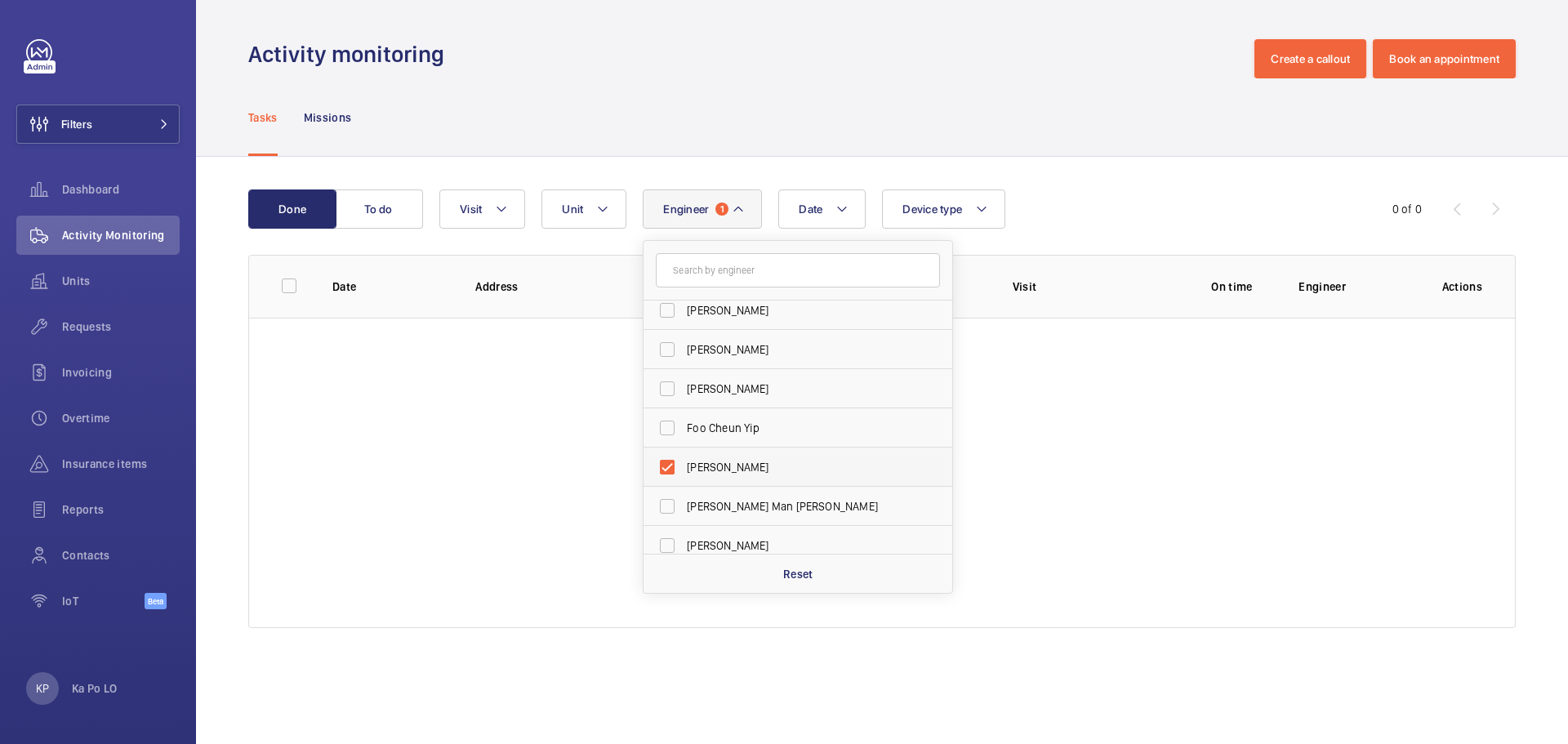
click at [740, 463] on span "[PERSON_NAME]" at bounding box center [799, 466] width 225 height 16
click at [684, 463] on input "[PERSON_NAME]" at bounding box center [668, 467] width 33 height 33
checkbox input "false"
click at [737, 501] on span "[PERSON_NAME] Man [PERSON_NAME]" at bounding box center [799, 506] width 225 height 16
click at [684, 501] on input "[PERSON_NAME] Man [PERSON_NAME]" at bounding box center [668, 507] width 33 height 33
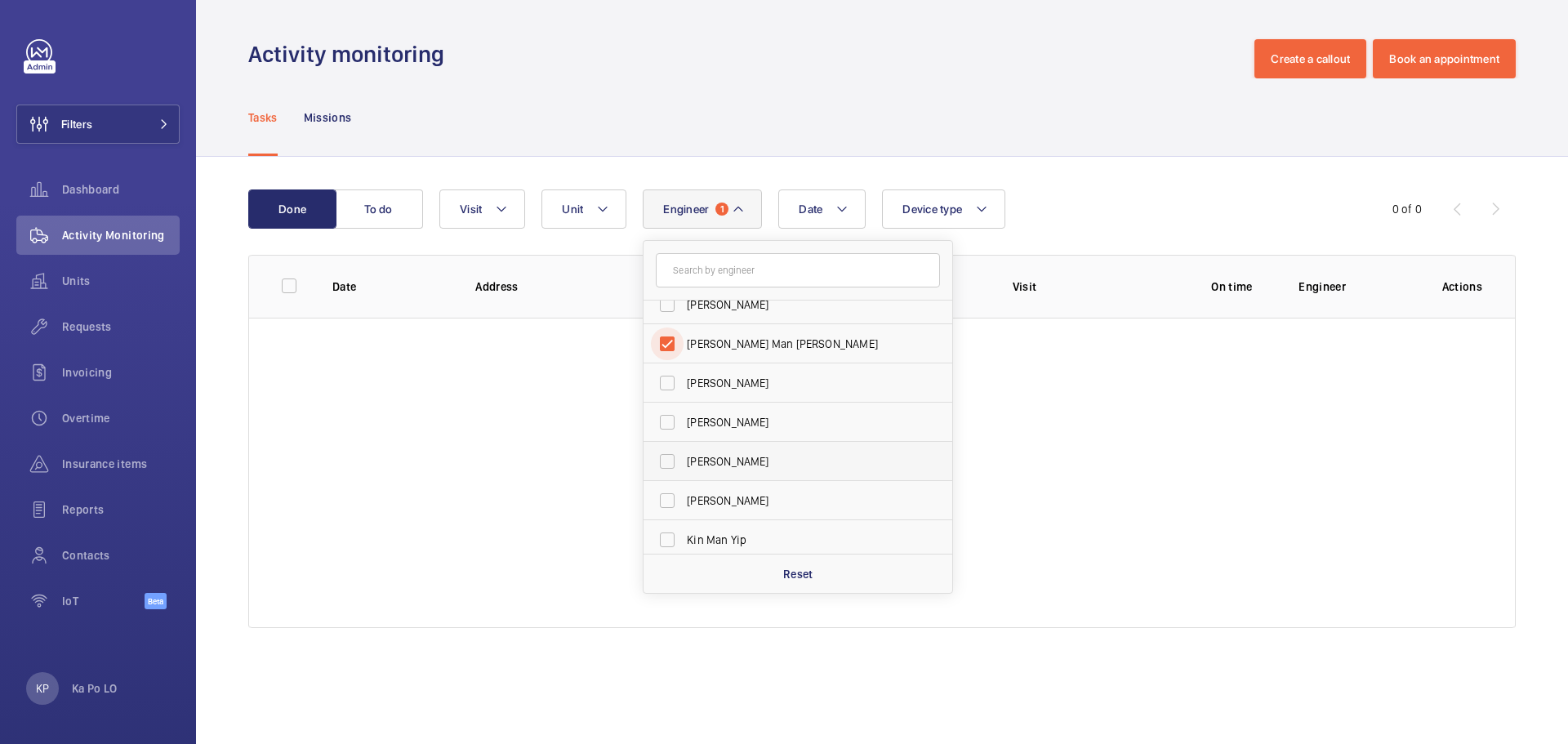
scroll to position [408, 0]
click at [754, 351] on label "[PERSON_NAME] Man [PERSON_NAME]" at bounding box center [785, 343] width 284 height 39
click at [684, 351] on input "[PERSON_NAME] Man [PERSON_NAME]" at bounding box center [668, 343] width 33 height 33
checkbox input "false"
click at [754, 372] on label "[PERSON_NAME]" at bounding box center [785, 382] width 284 height 39
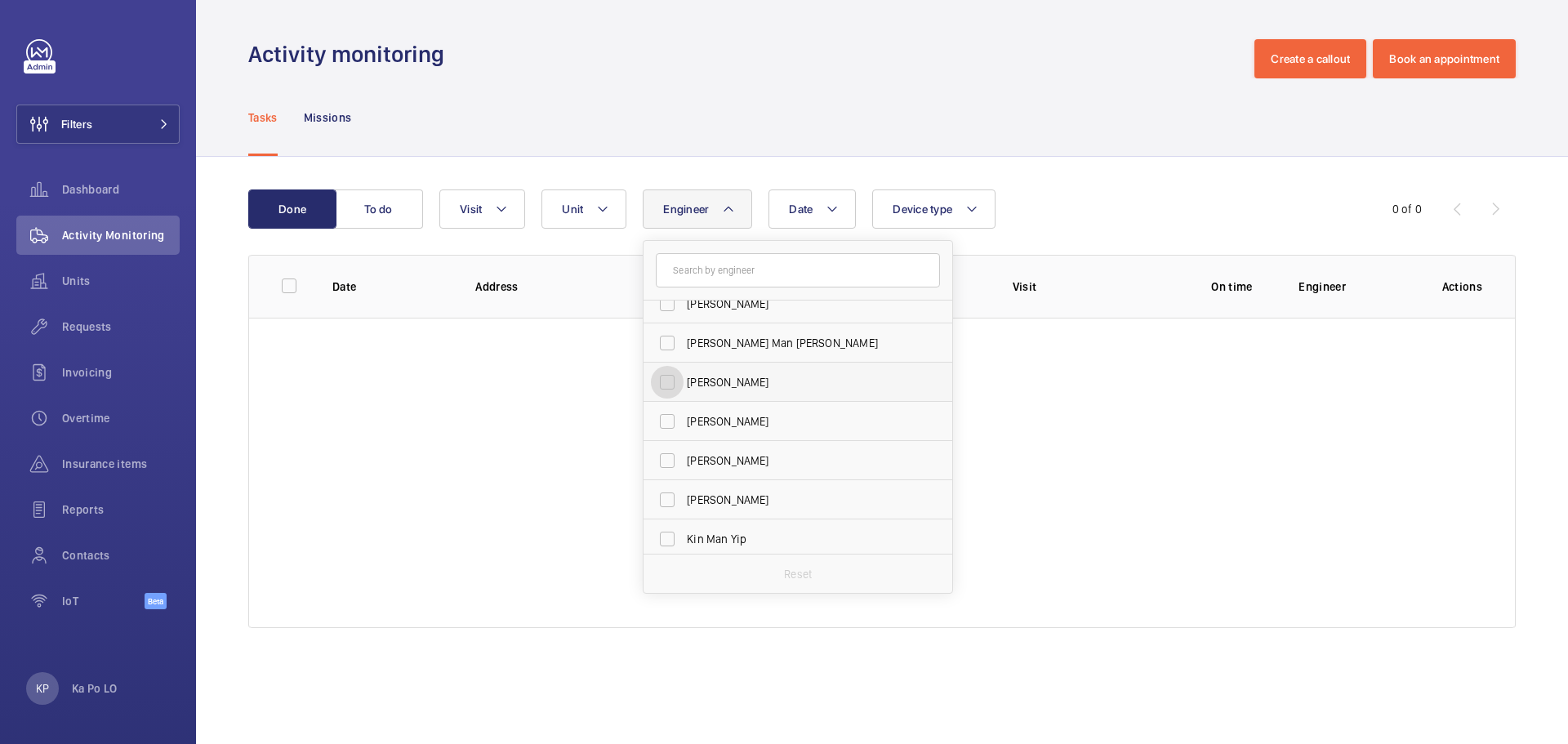
click at [684, 372] on input "[PERSON_NAME]" at bounding box center [668, 382] width 33 height 33
checkbox input "true"
click at [1066, 230] on wm-front-table "Done To do Date Engineer 1 [PERSON_NAME] [PERSON_NAME] [PERSON_NAME] [PERSON_NA…" at bounding box center [881, 409] width 1267 height 439
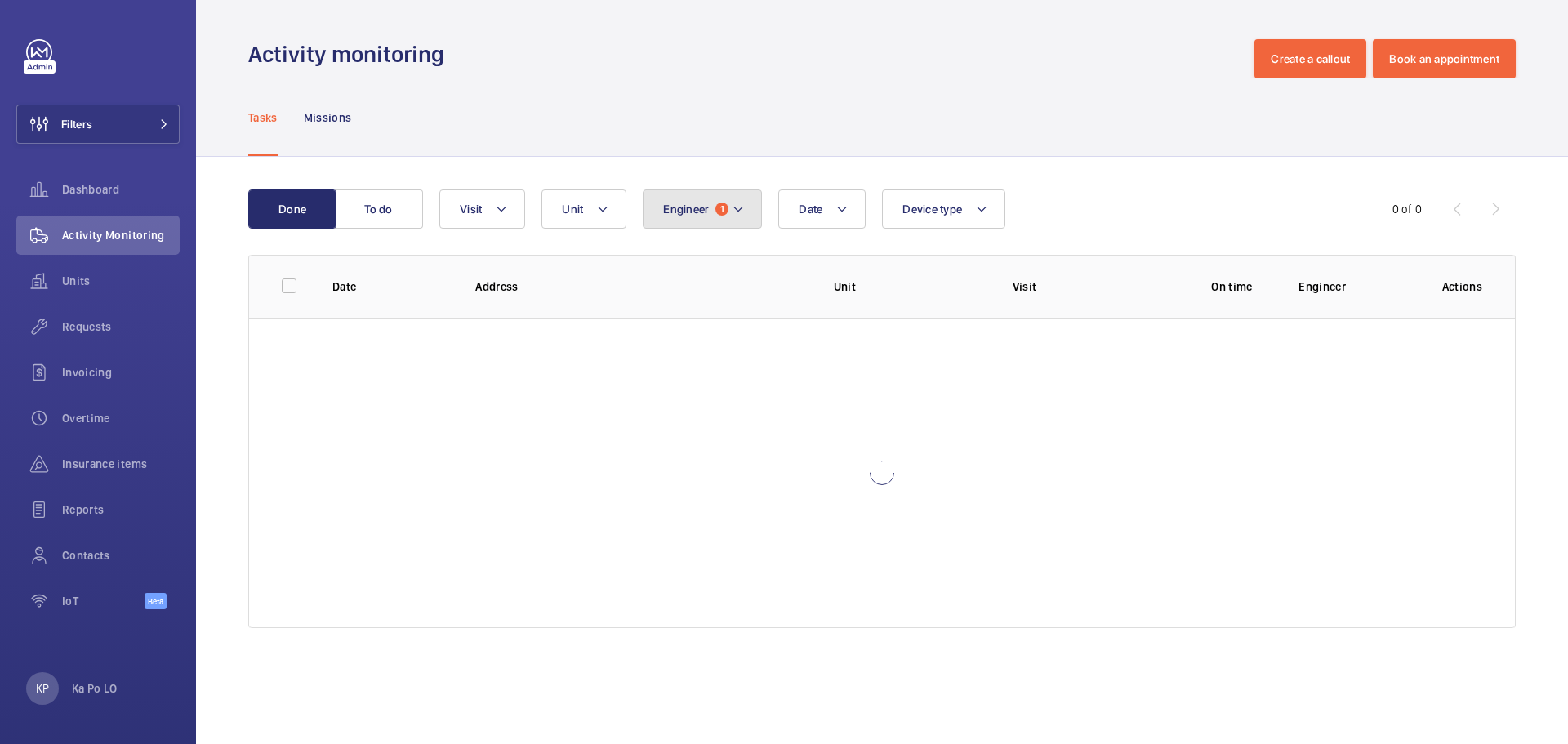
click at [739, 214] on mat-icon at bounding box center [739, 209] width 13 height 19
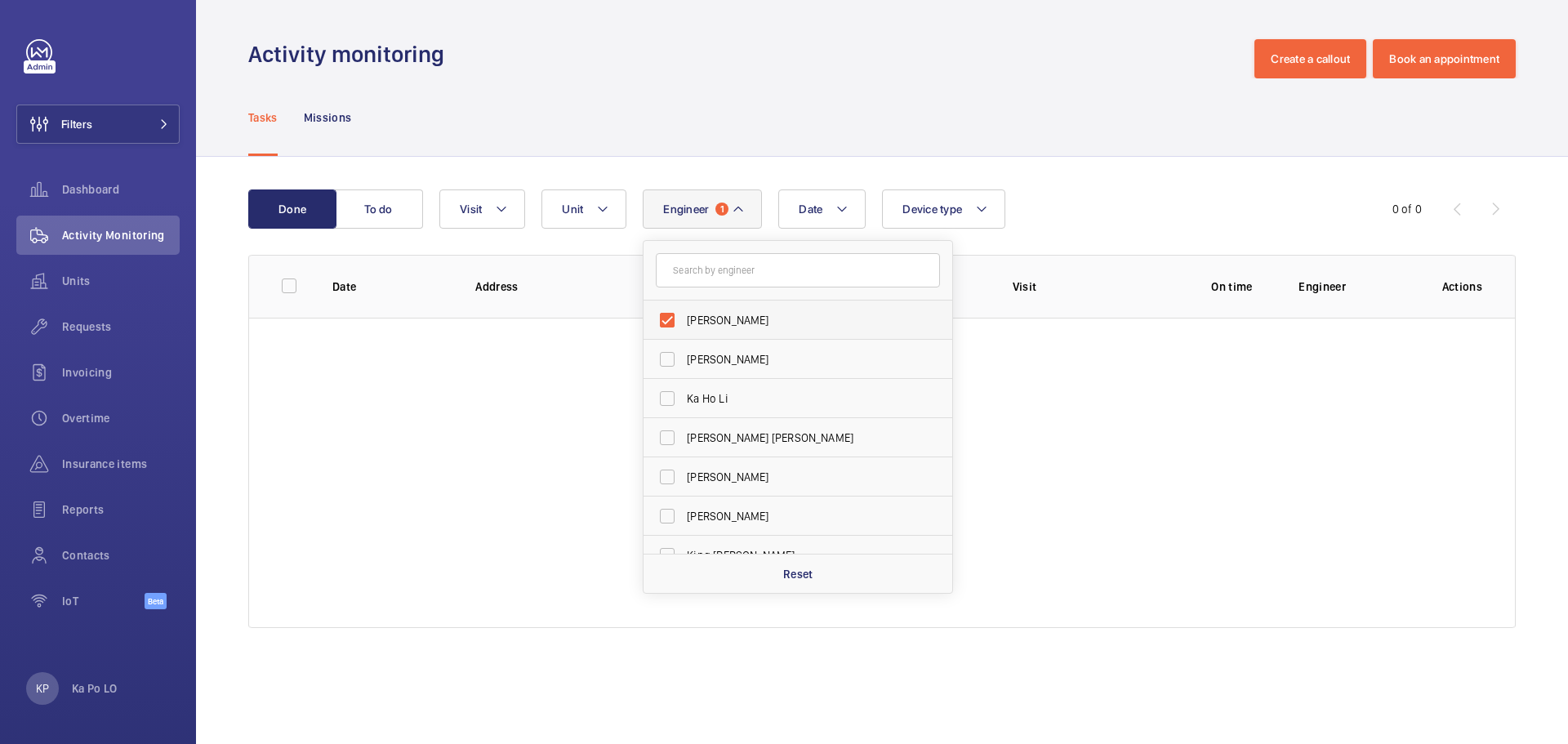
click at [731, 322] on span "[PERSON_NAME]" at bounding box center [799, 320] width 225 height 16
click at [684, 322] on input "[PERSON_NAME]" at bounding box center [668, 320] width 33 height 33
checkbox input "false"
click at [740, 325] on span "[PERSON_NAME]" at bounding box center [799, 320] width 225 height 16
click at [684, 325] on input "[PERSON_NAME]" at bounding box center [668, 320] width 33 height 33
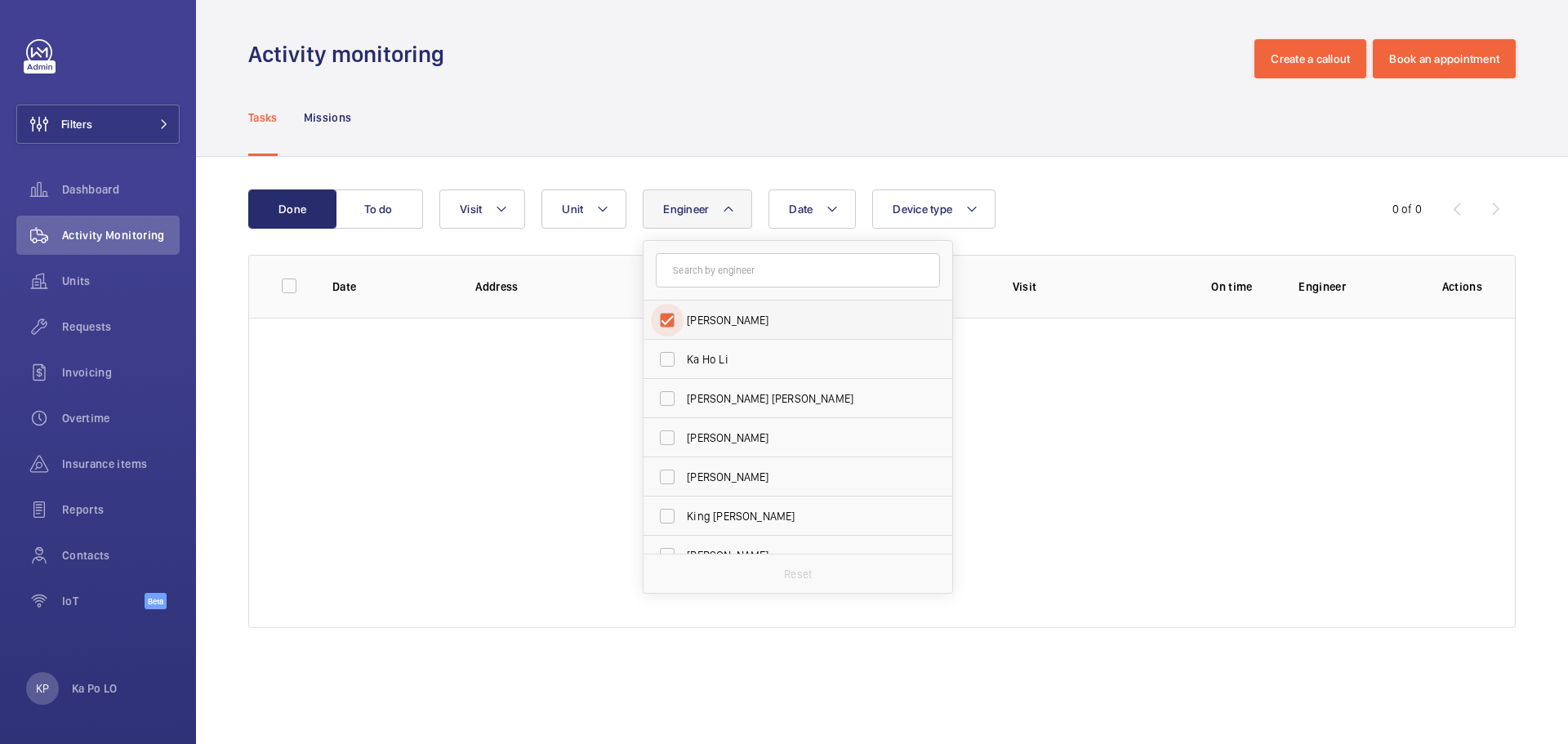
checkbox input "true"
click at [1094, 227] on div "Date Engineer 1 [PERSON_NAME] [PERSON_NAME] [PERSON_NAME] [PERSON_NAME] [PERSON…" at bounding box center [879, 209] width 880 height 39
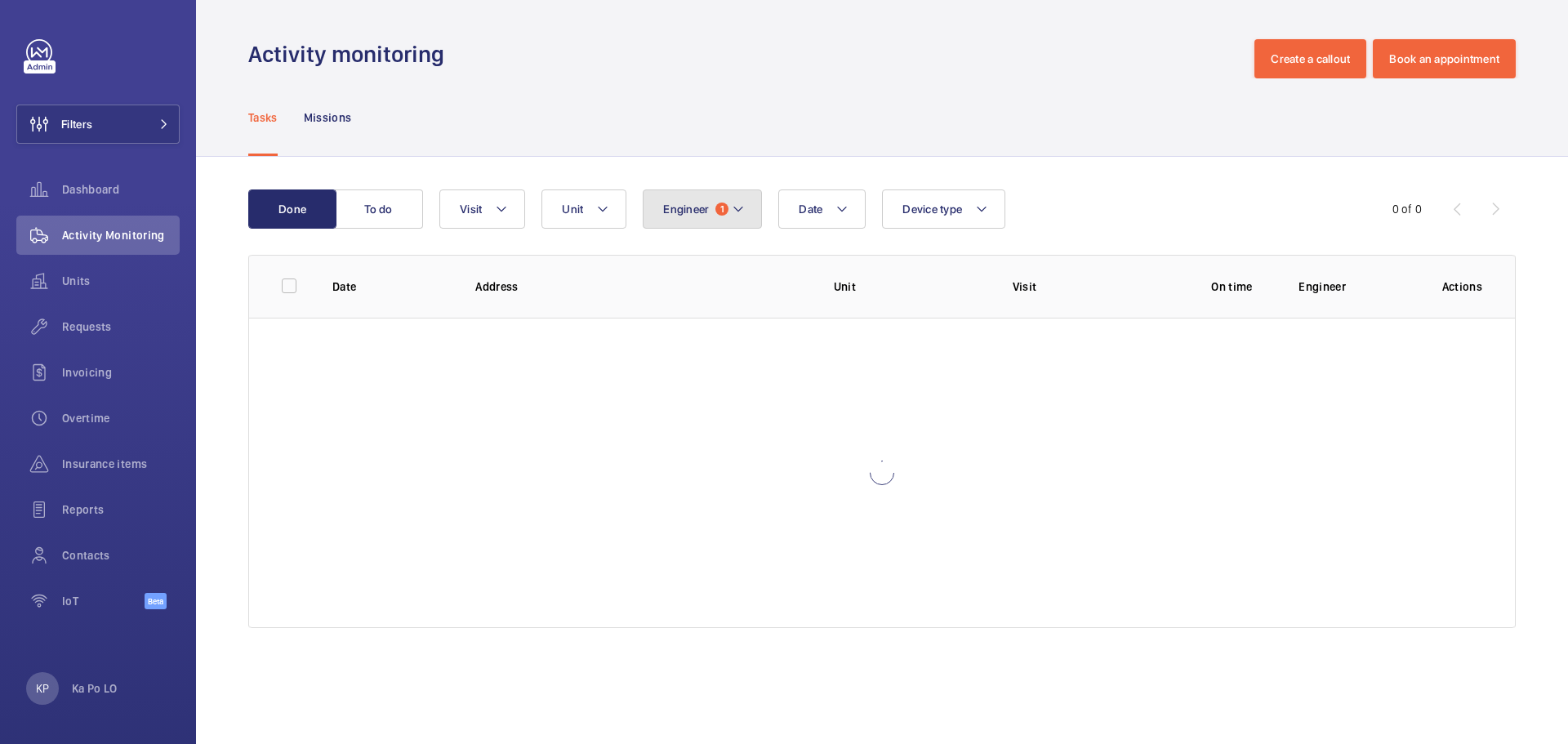
click at [739, 213] on mat-icon at bounding box center [739, 209] width 13 height 19
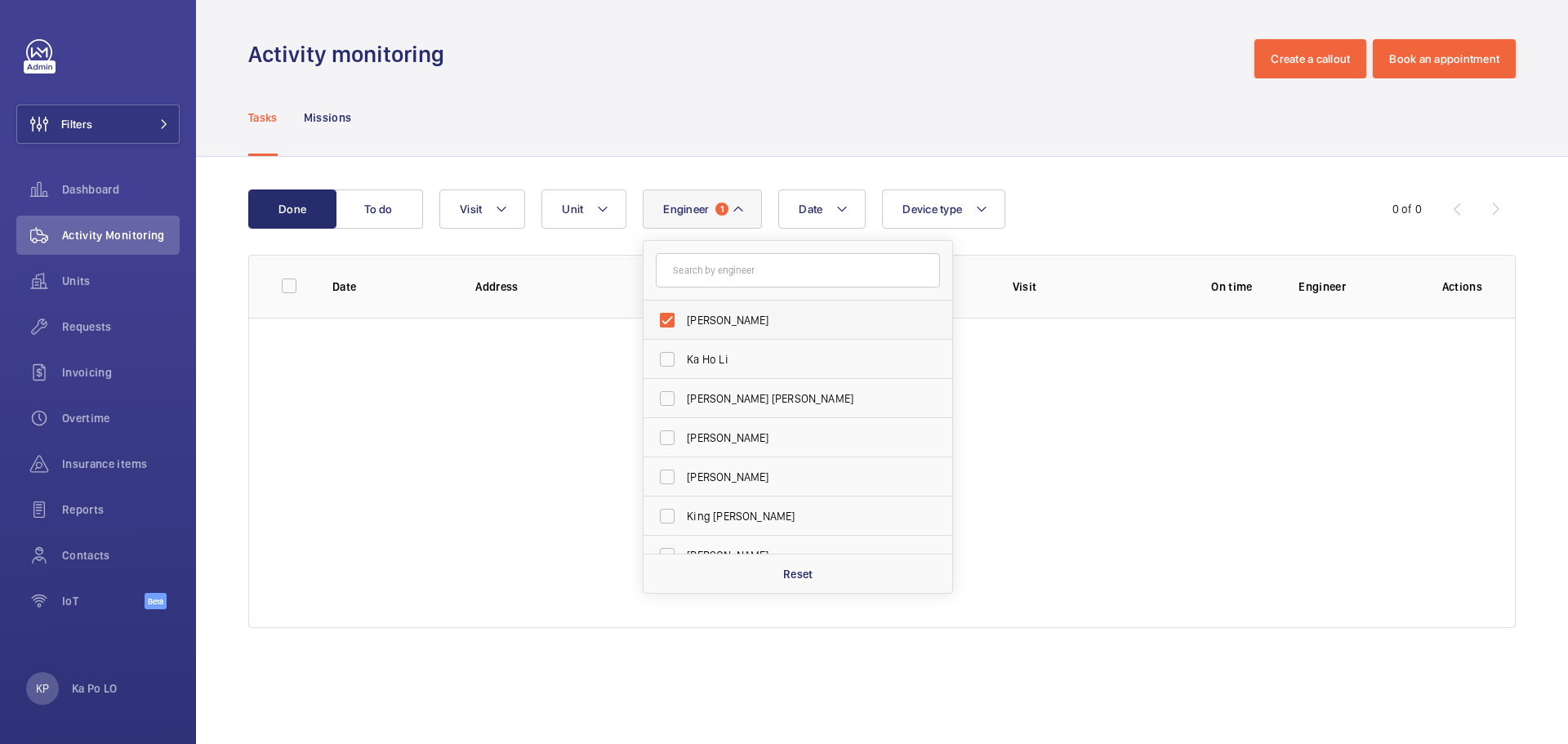
click at [745, 311] on label "[PERSON_NAME]" at bounding box center [785, 320] width 284 height 39
click at [684, 311] on input "[PERSON_NAME]" at bounding box center [668, 320] width 33 height 33
checkbox input "false"
click at [740, 361] on span "Ka Ho Li" at bounding box center [799, 359] width 225 height 16
click at [684, 361] on input "Ka Ho Li" at bounding box center [668, 359] width 33 height 33
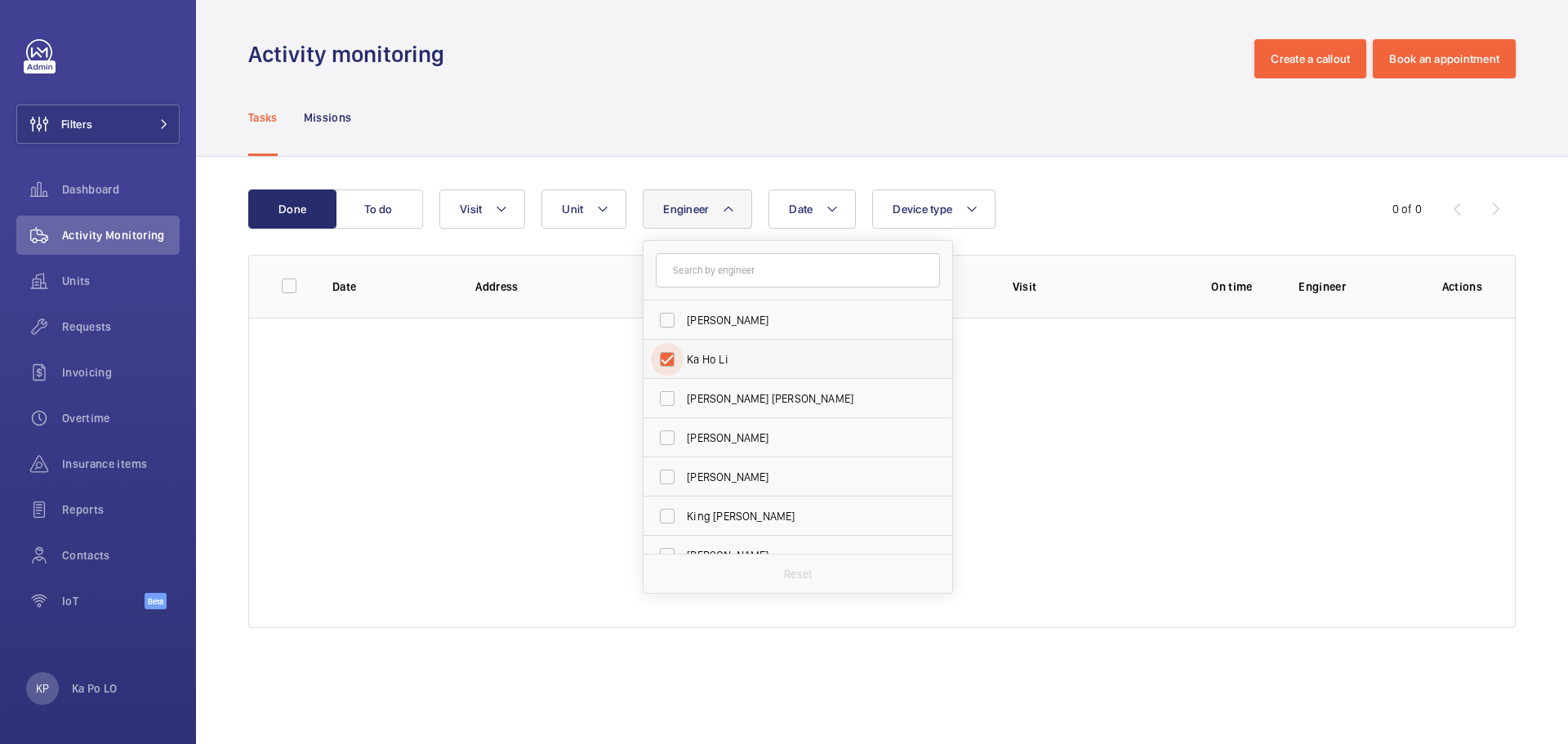
checkbox input "true"
click at [1074, 237] on wm-front-table "Done To do Date Engineer 1 [PERSON_NAME] [PERSON_NAME] [PERSON_NAME] [PERSON_NA…" at bounding box center [881, 409] width 1267 height 439
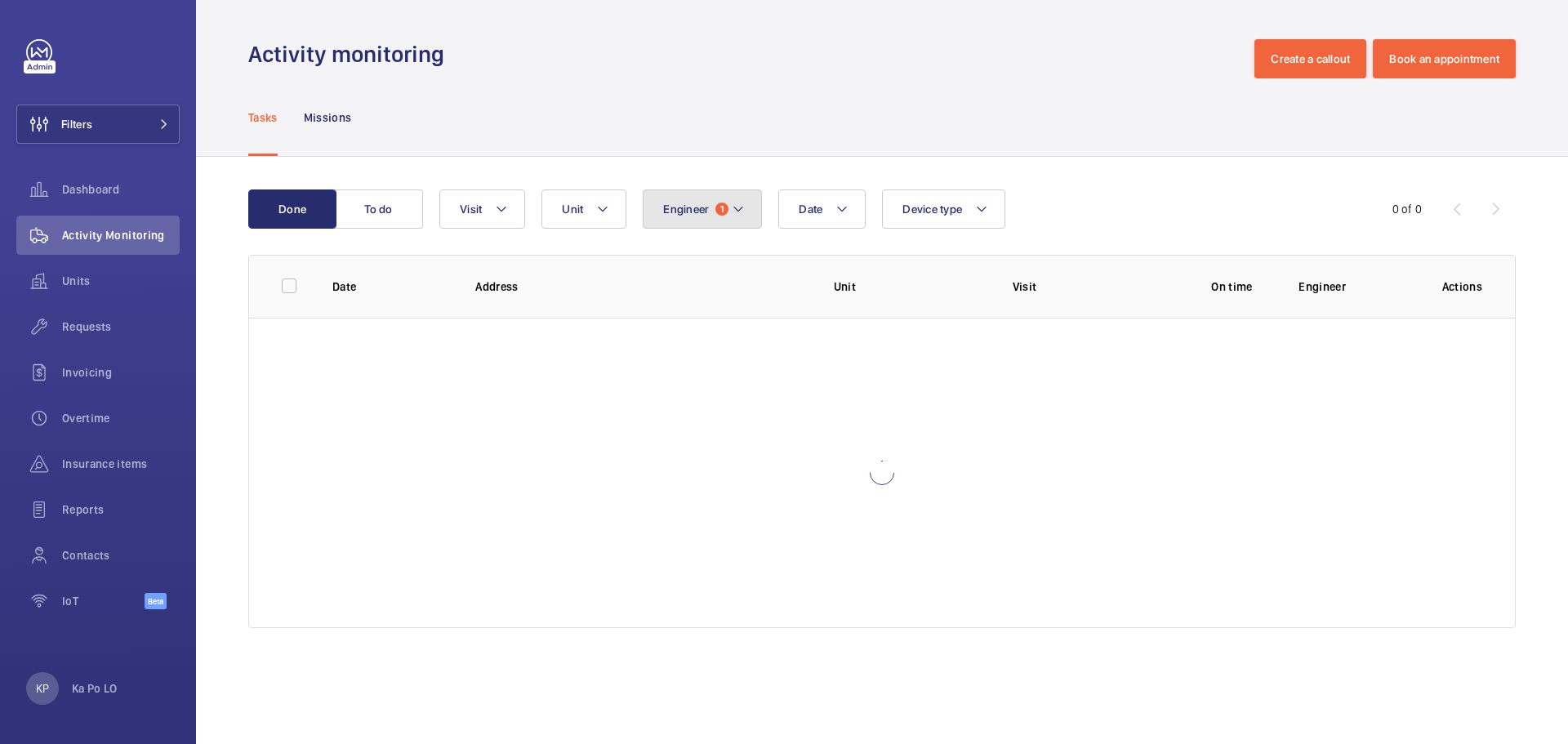
click at [730, 212] on button "Engineer 1" at bounding box center [702, 209] width 120 height 39
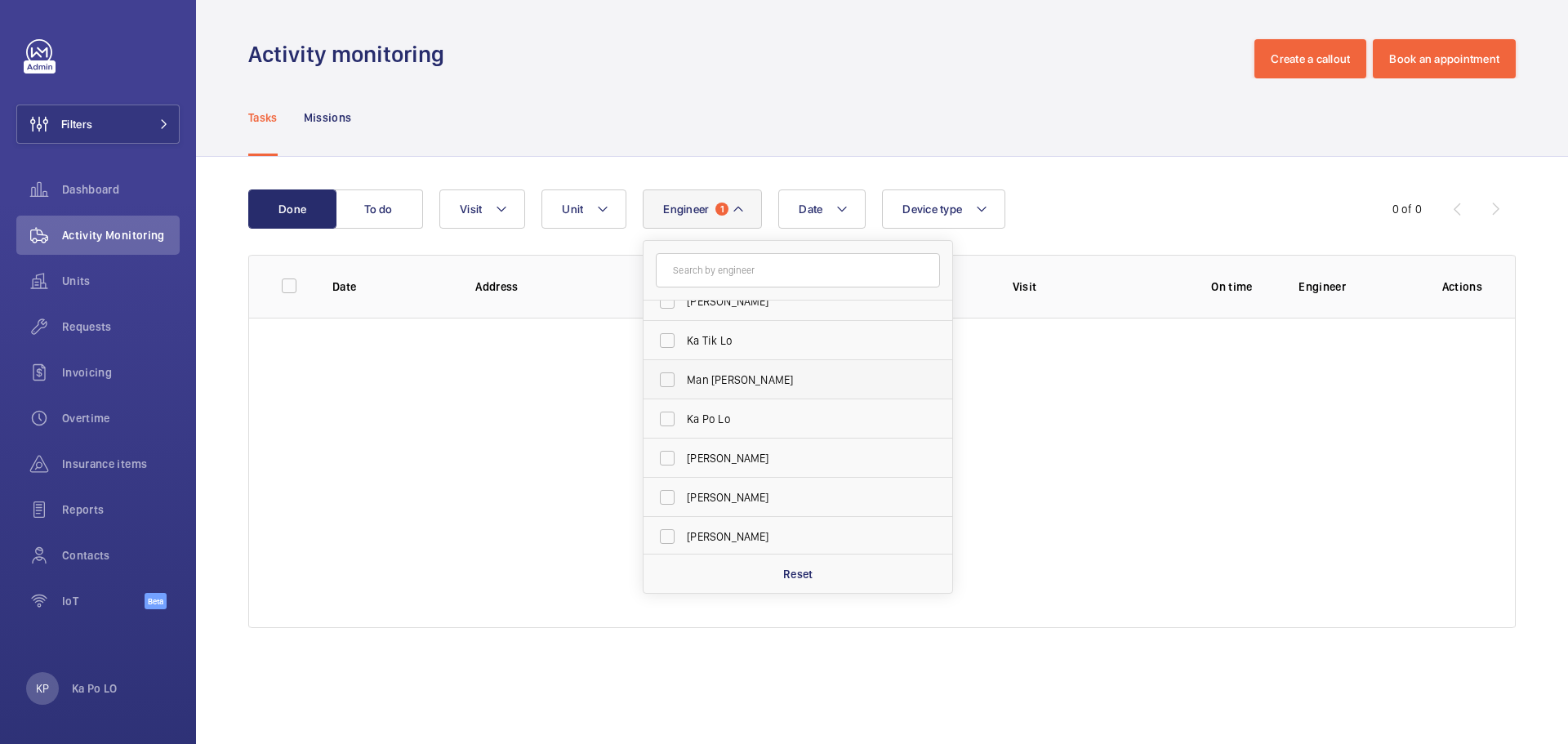
scroll to position [1143, 0]
click at [752, 391] on span "Ka Tik Lo" at bounding box center [799, 392] width 225 height 16
click at [684, 391] on input "Ka Tik Lo" at bounding box center [668, 392] width 33 height 33
checkbox input "true"
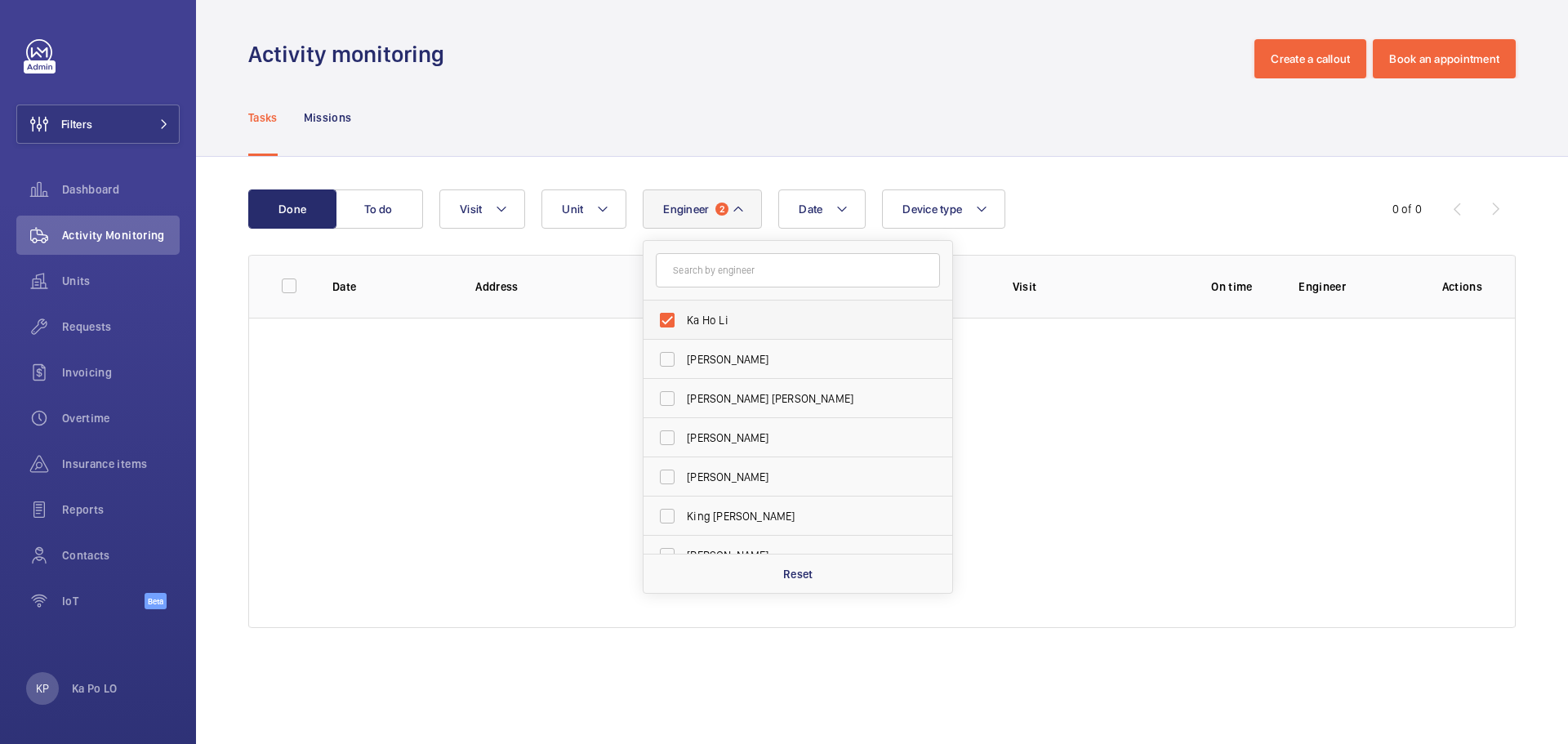
click at [752, 319] on span "Ka Ho Li" at bounding box center [799, 320] width 225 height 16
click at [684, 319] on input "Ka Ho Li" at bounding box center [668, 320] width 33 height 33
checkbox input "false"
click at [1035, 226] on div "Date Engineer 1 [PERSON_NAME] [PERSON_NAME] [PERSON_NAME] [PERSON_NAME] [PERSON…" at bounding box center [879, 209] width 880 height 39
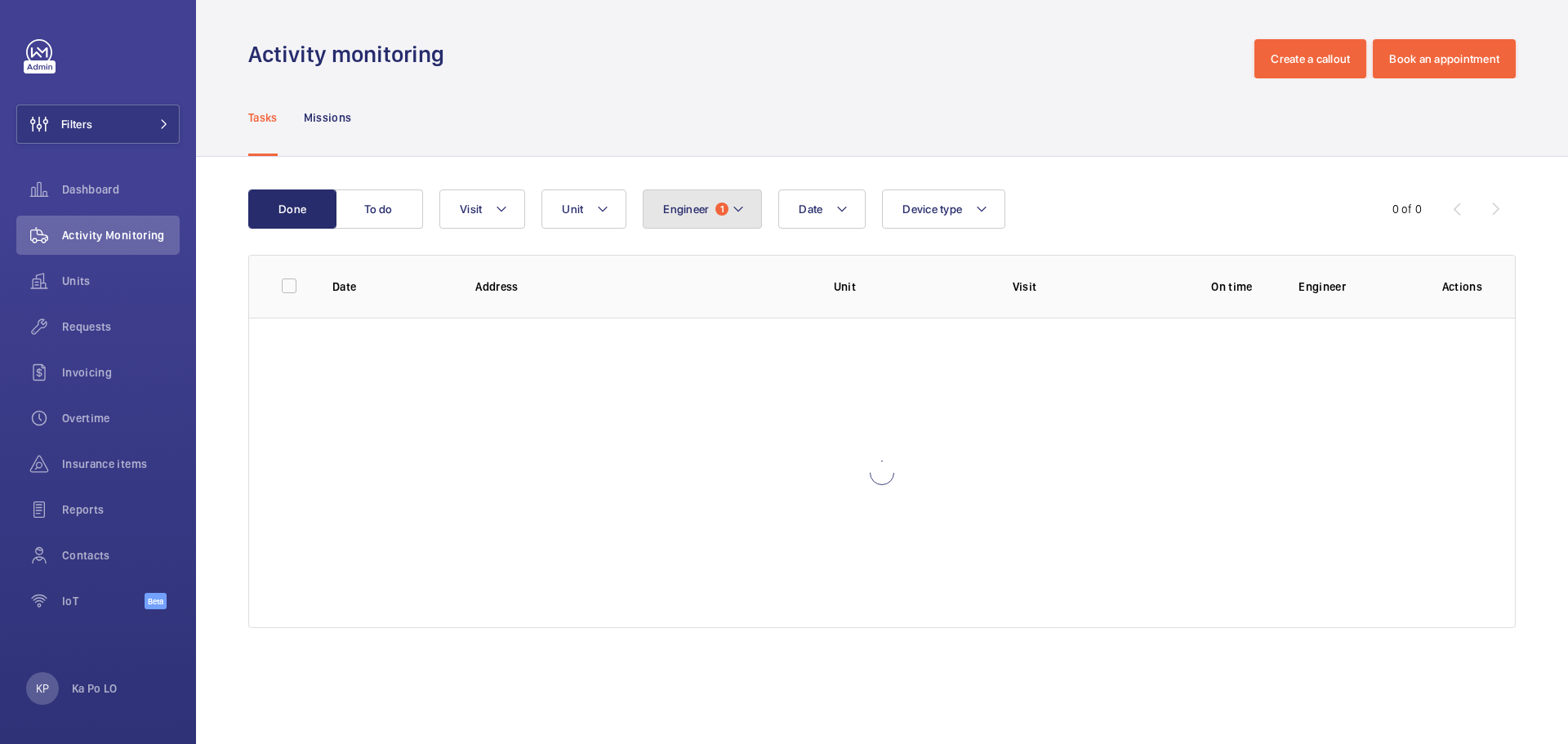
click at [749, 205] on button "Engineer 1" at bounding box center [702, 209] width 120 height 39
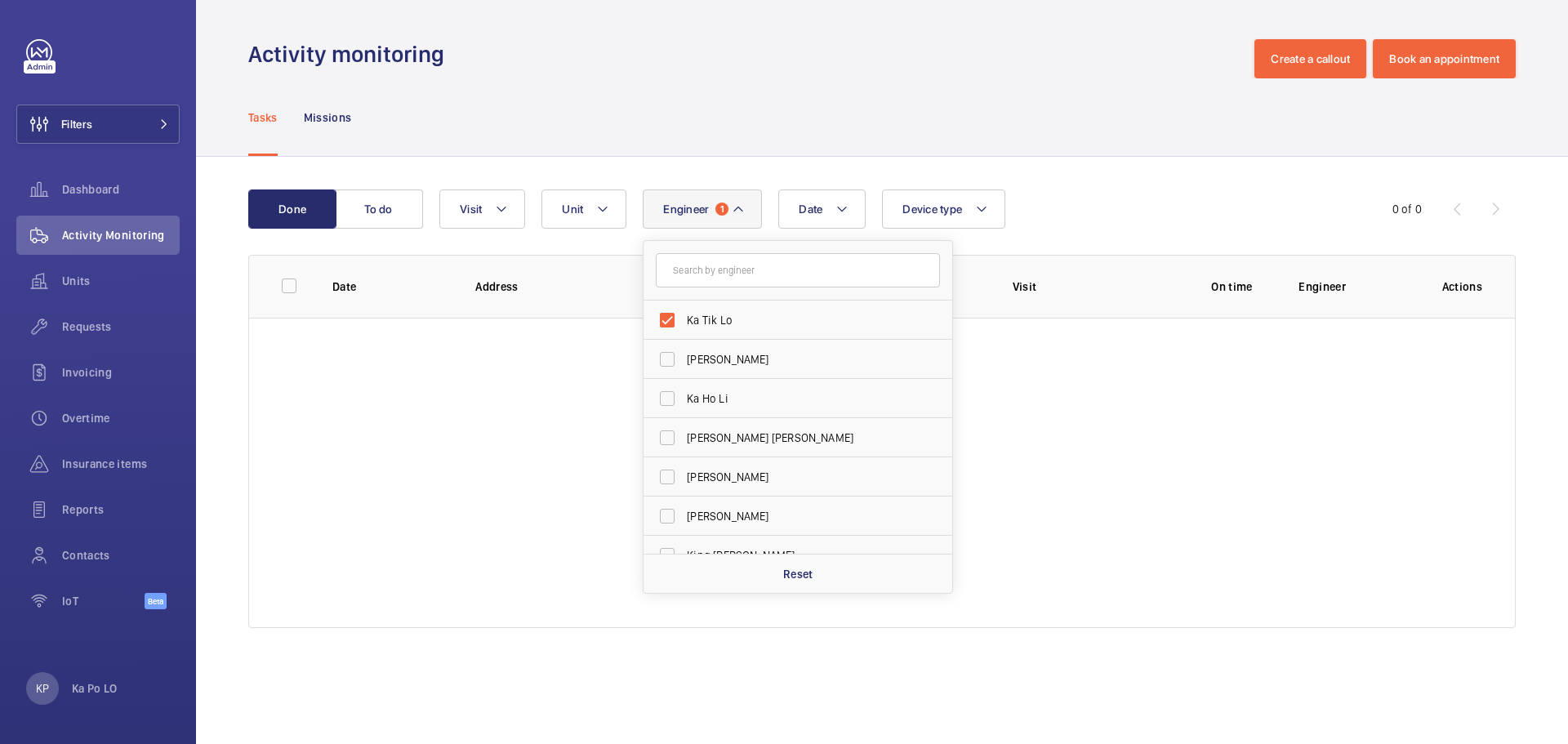
click at [748, 205] on button "Engineer 1" at bounding box center [702, 209] width 120 height 39
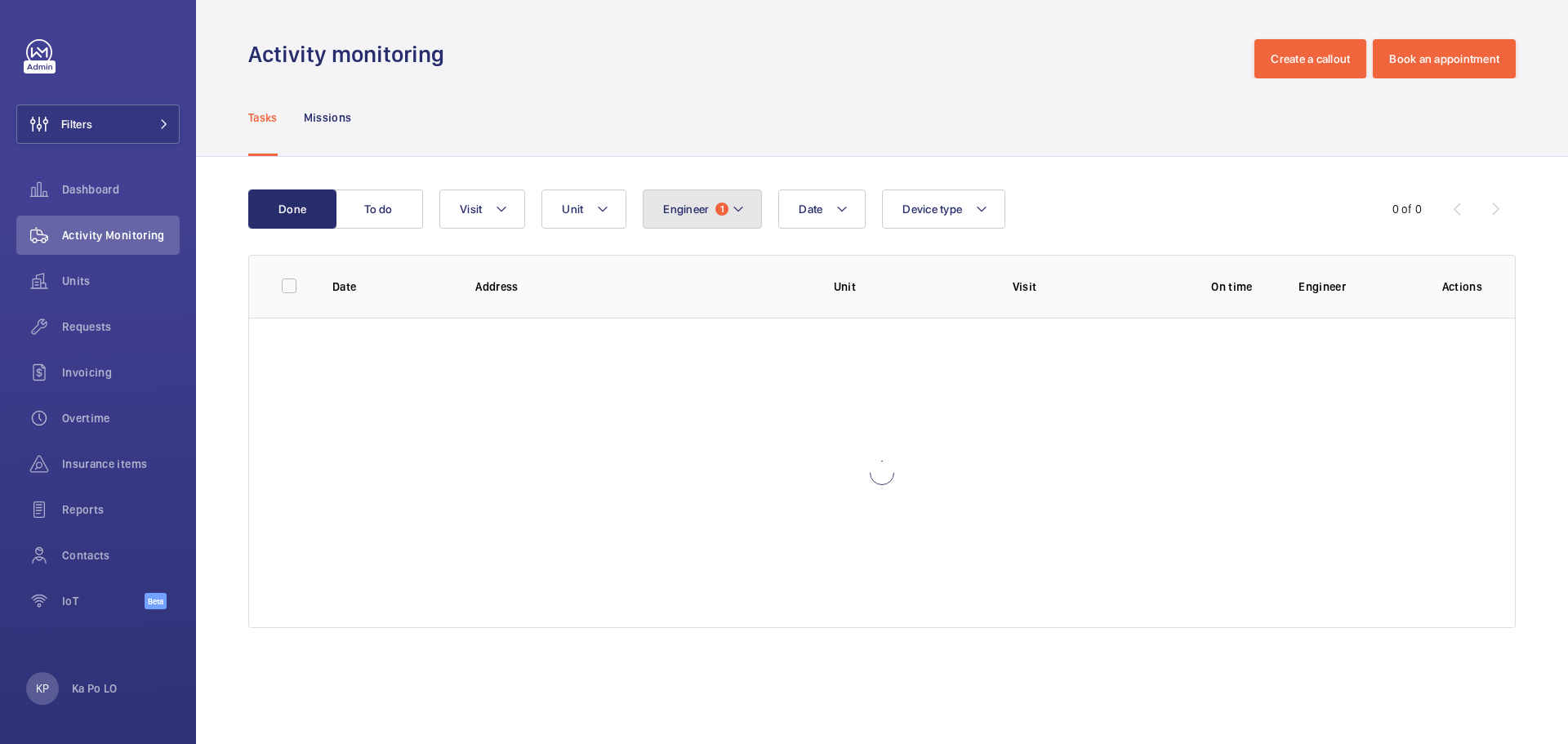
click at [736, 228] on button "Engineer 1" at bounding box center [702, 209] width 120 height 39
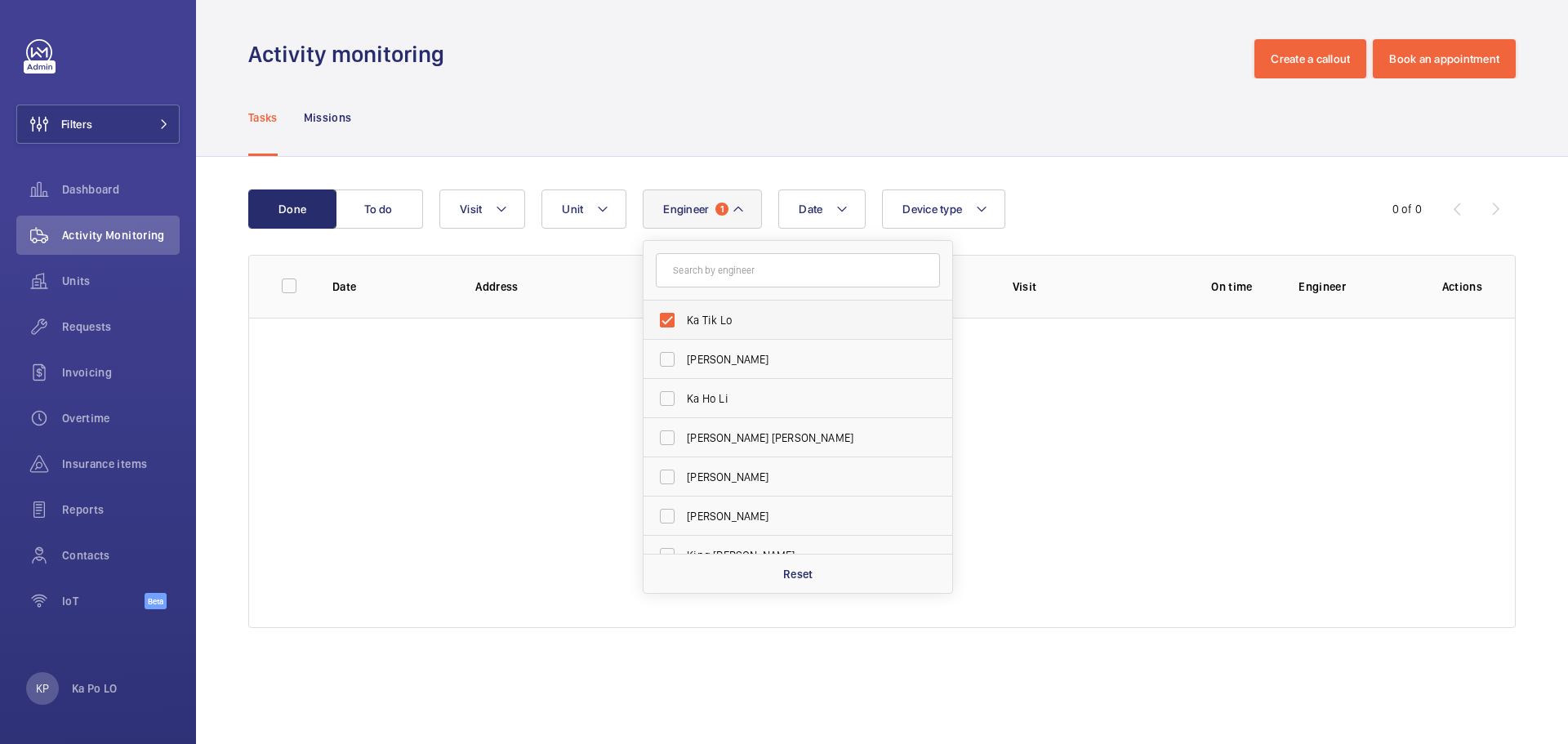
click at [730, 318] on span "Ka Tik Lo" at bounding box center [799, 320] width 225 height 16
click at [684, 318] on input "Ka Tik Lo" at bounding box center [668, 320] width 33 height 33
checkbox input "false"
click at [731, 202] on mat-icon at bounding box center [729, 209] width 13 height 19
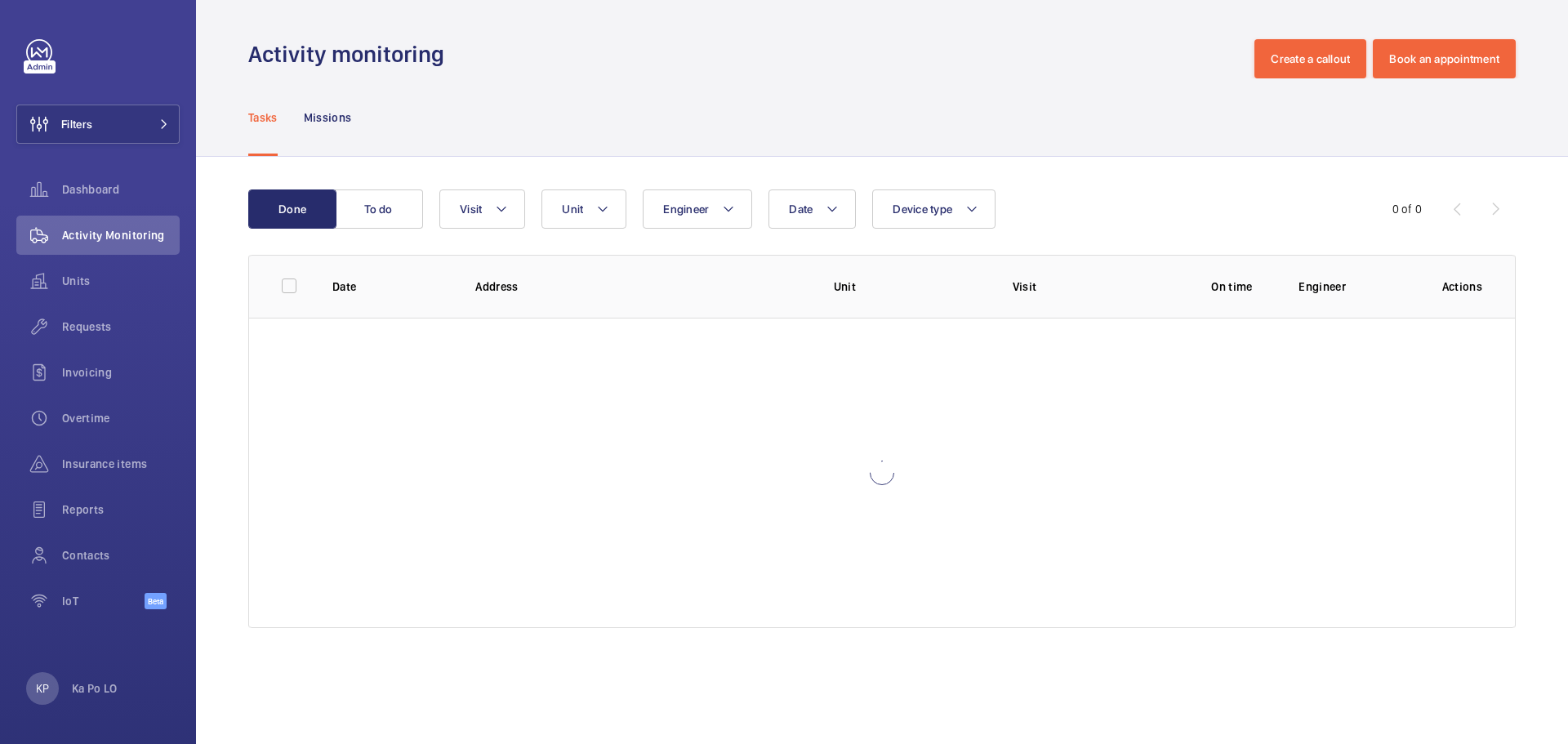
click at [1050, 203] on div "Date Engineer Unit Device type Visit" at bounding box center [879, 209] width 880 height 39
